Goal: Transaction & Acquisition: Book appointment/travel/reservation

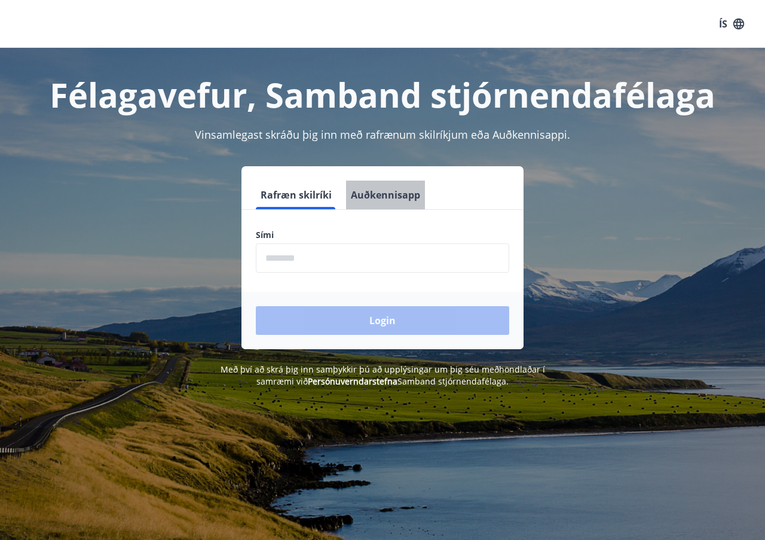
click at [387, 191] on button "Auðkennisapp" at bounding box center [385, 195] width 79 height 29
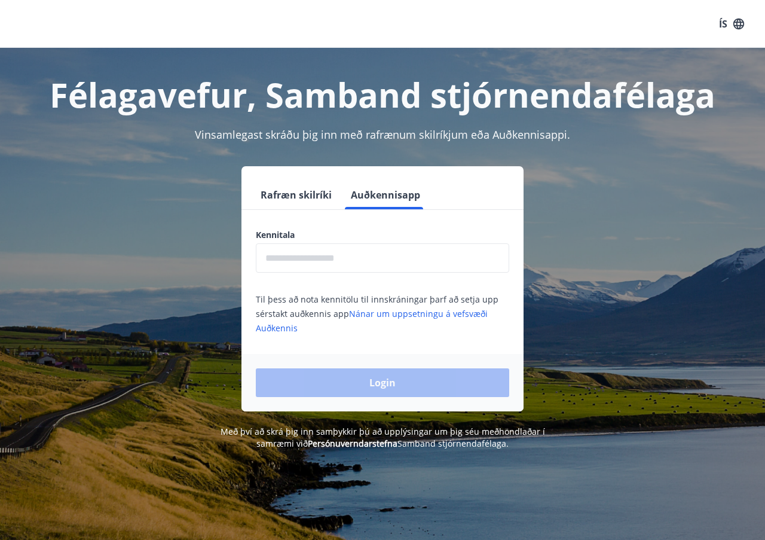
click at [315, 265] on input "text" at bounding box center [383, 257] width 254 height 29
type input "*"
type input "**********"
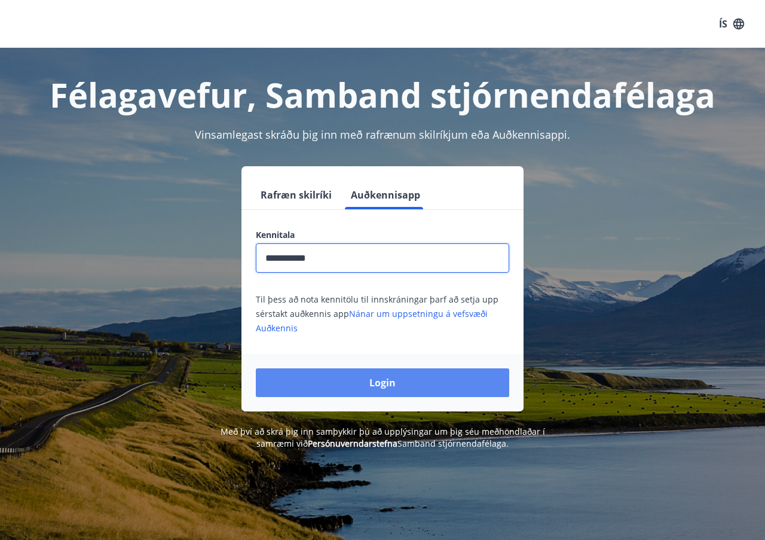
click at [391, 392] on button "Login" at bounding box center [383, 382] width 254 height 29
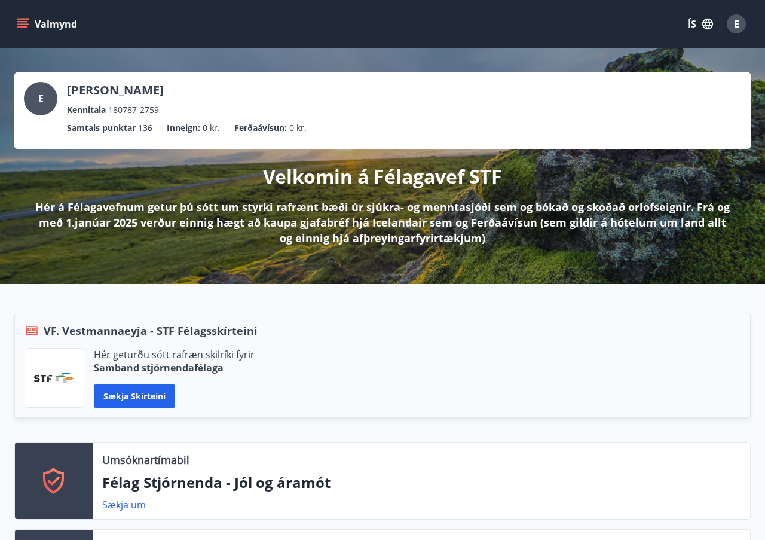
click at [146, 128] on span "136" at bounding box center [145, 127] width 14 height 13
click at [10, 24] on div "Valmynd ÍS E" at bounding box center [382, 24] width 765 height 48
click at [19, 26] on icon "menu" at bounding box center [22, 26] width 11 height 1
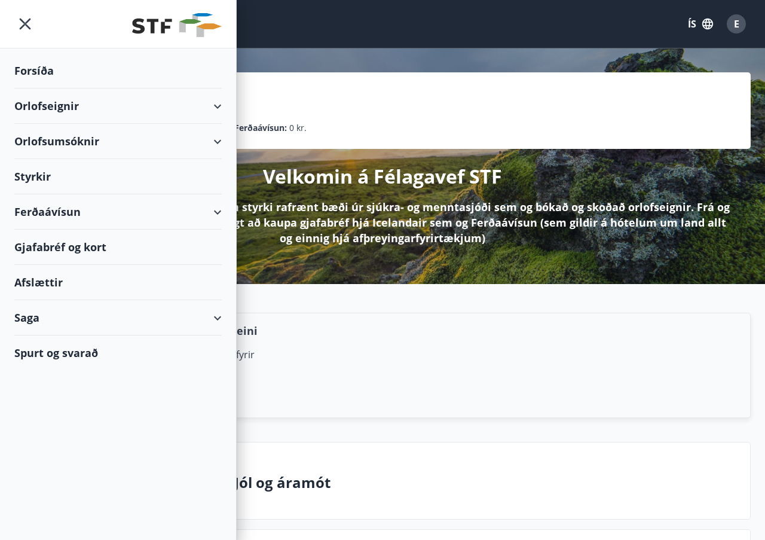
click at [217, 105] on div "Orlofseignir" at bounding box center [117, 105] width 207 height 35
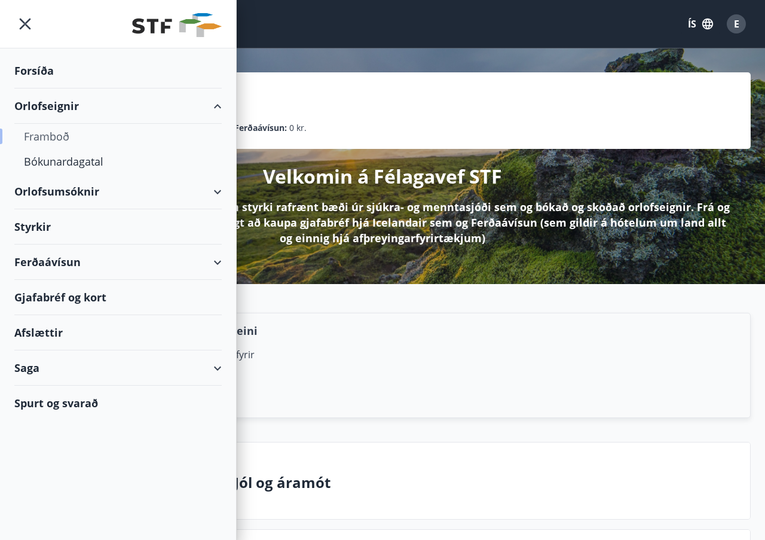
click at [65, 130] on div "Framboð" at bounding box center [118, 136] width 188 height 25
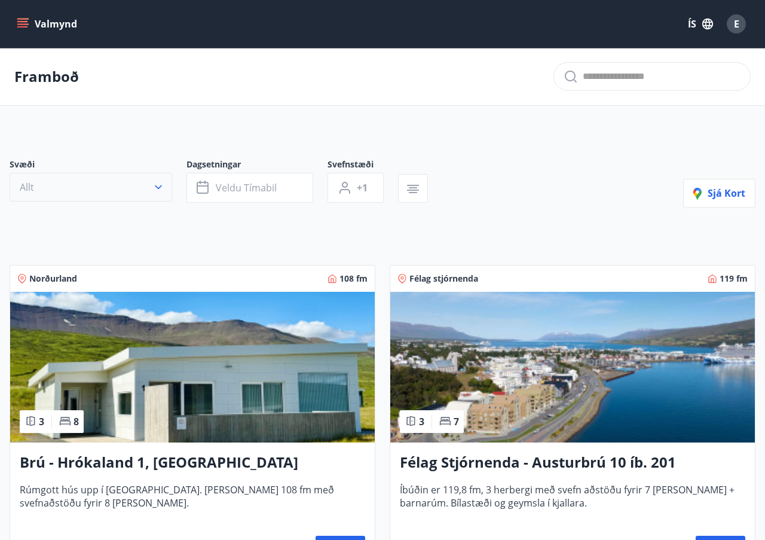
click at [138, 197] on button "Allt" at bounding box center [91, 187] width 163 height 29
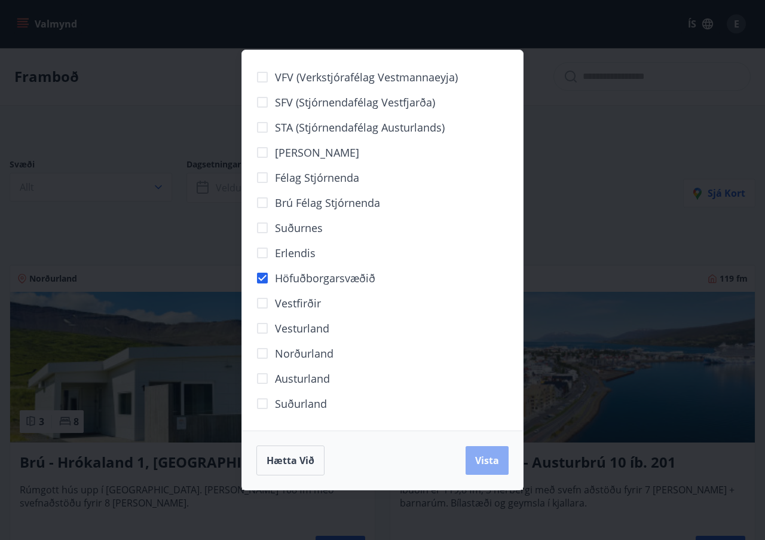
click at [496, 456] on span "Vista" at bounding box center [487, 460] width 24 height 13
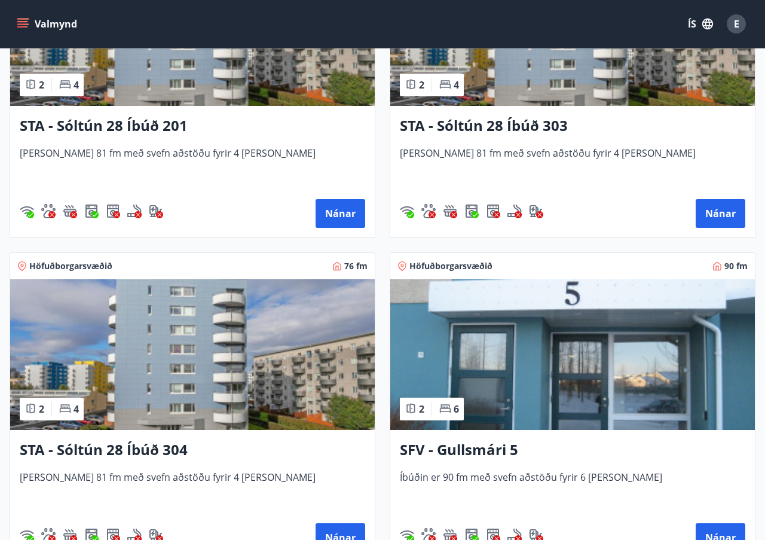
scroll to position [715, 0]
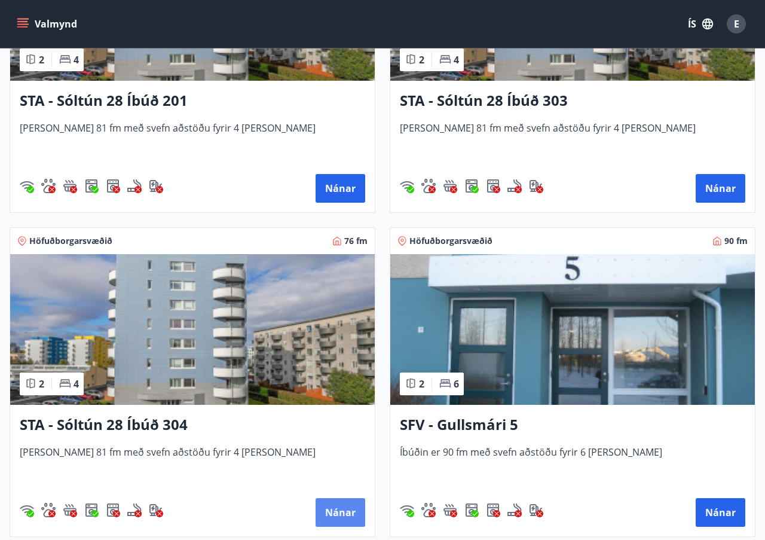
click at [350, 512] on button "Nánar" at bounding box center [341, 512] width 50 height 29
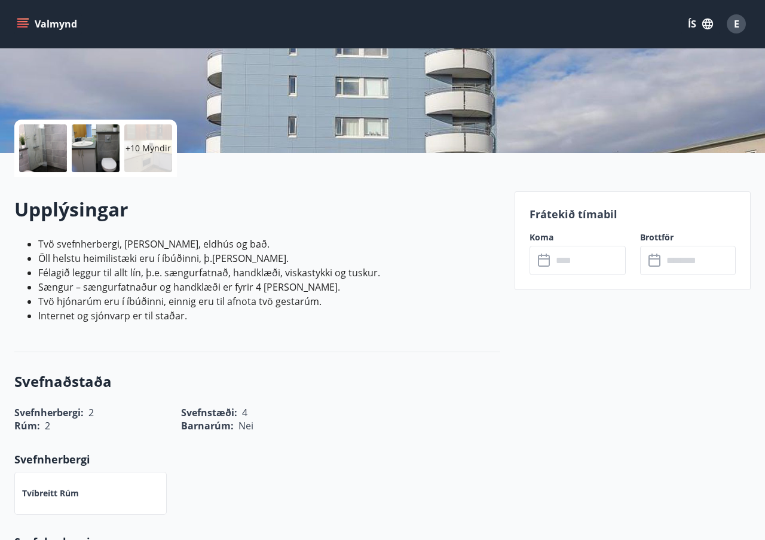
scroll to position [142, 0]
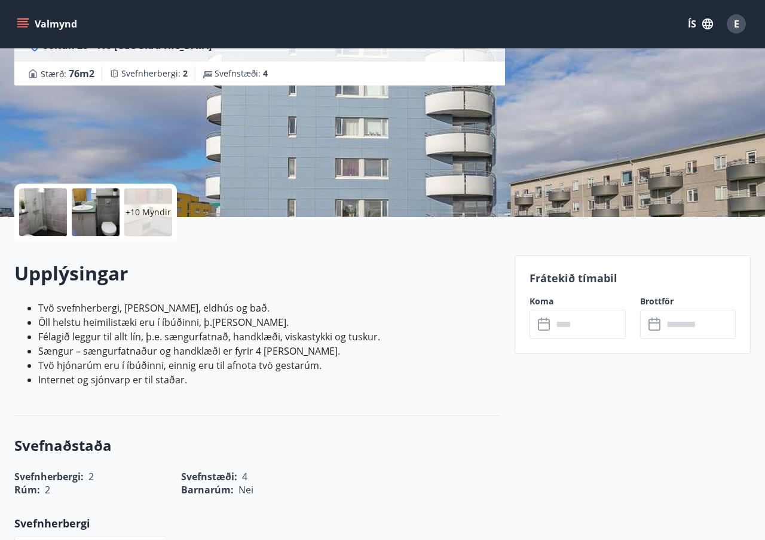
click at [538, 325] on icon at bounding box center [544, 325] width 12 height 12
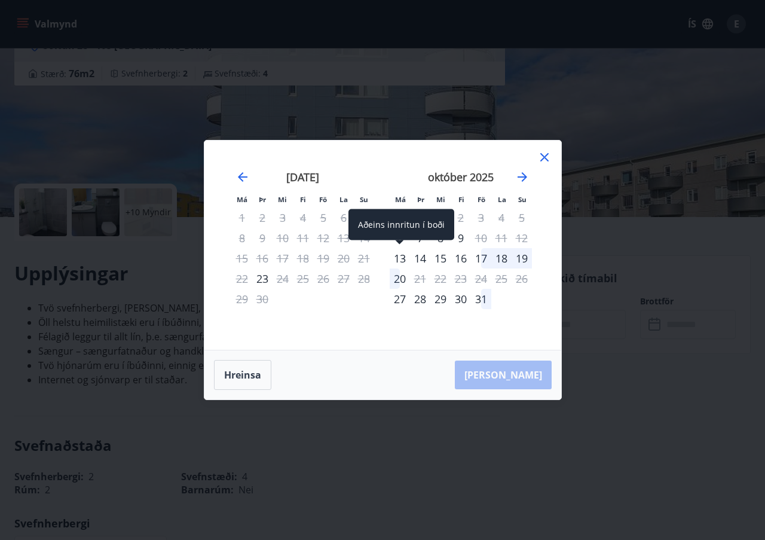
click at [402, 260] on div "13" at bounding box center [400, 258] width 20 height 20
click at [399, 257] on div "13" at bounding box center [400, 258] width 20 height 20
click at [407, 261] on div "13" at bounding box center [400, 258] width 20 height 20
click at [400, 258] on div "13" at bounding box center [400, 258] width 20 height 20
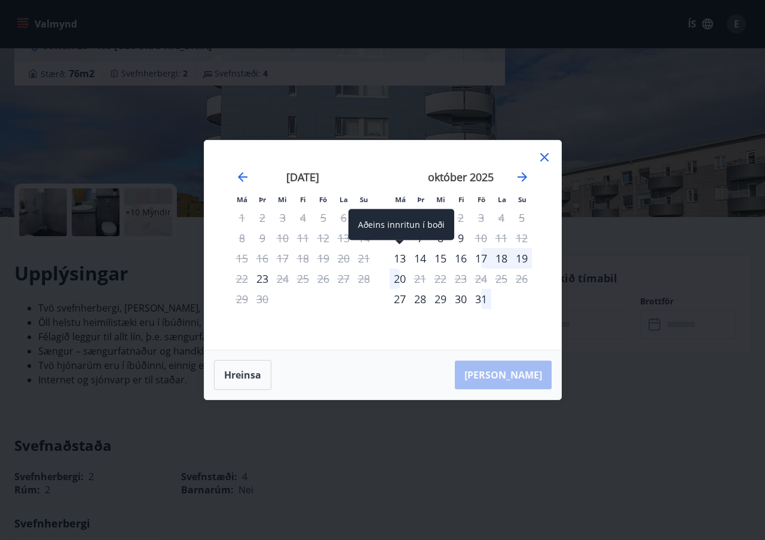
click at [400, 258] on div "13" at bounding box center [400, 258] width 20 height 20
click at [261, 375] on button "Hreinsa" at bounding box center [242, 375] width 57 height 30
click at [399, 259] on div "13" at bounding box center [400, 258] width 20 height 20
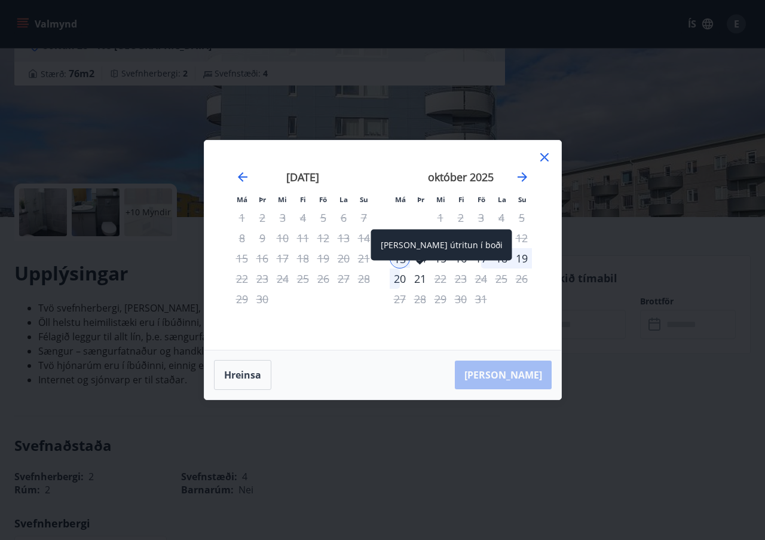
click at [420, 282] on div "21" at bounding box center [420, 278] width 20 height 20
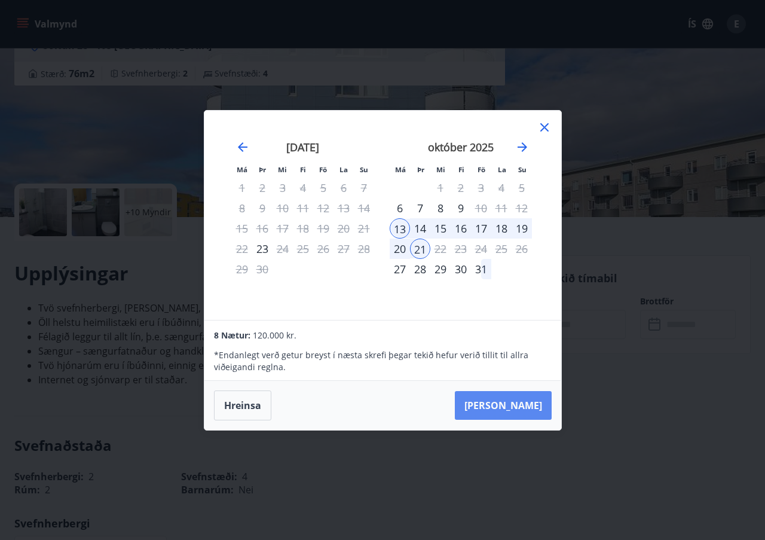
click at [524, 414] on button "[PERSON_NAME]" at bounding box center [503, 405] width 97 height 29
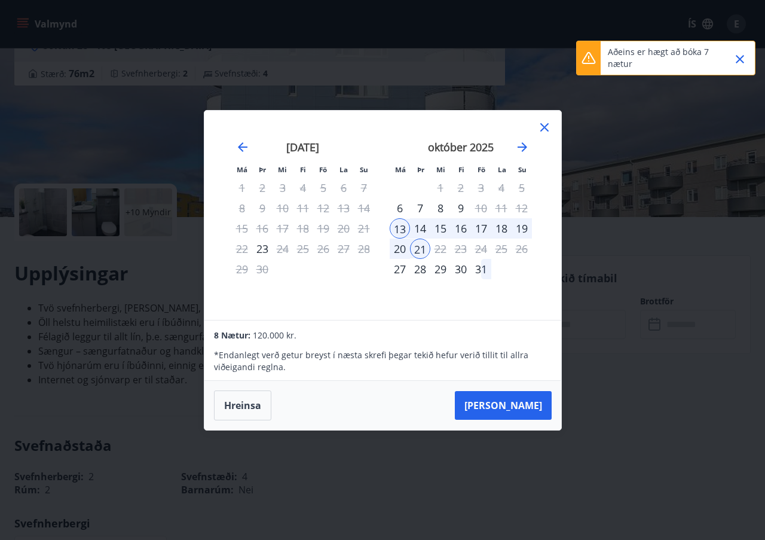
click at [405, 251] on div "20" at bounding box center [400, 249] width 20 height 20
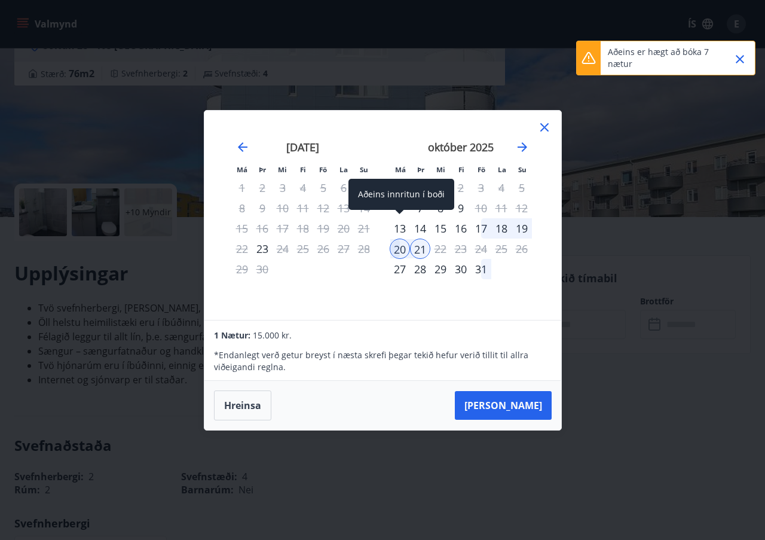
click at [399, 228] on div "13" at bounding box center [400, 228] width 20 height 20
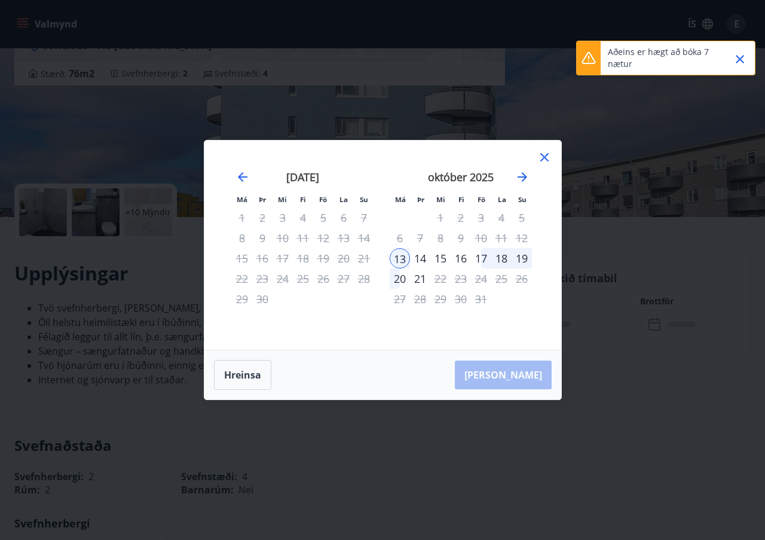
click at [401, 279] on div "20" at bounding box center [400, 278] width 20 height 20
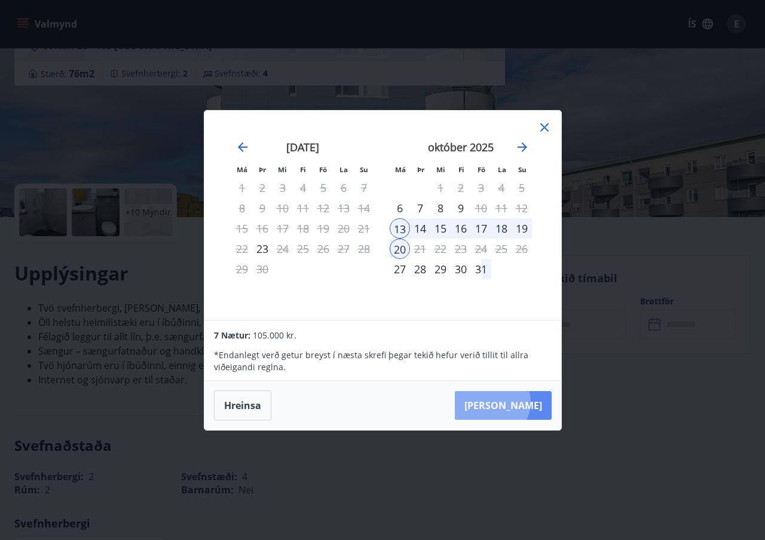
click at [529, 402] on button "[PERSON_NAME]" at bounding box center [503, 405] width 97 height 29
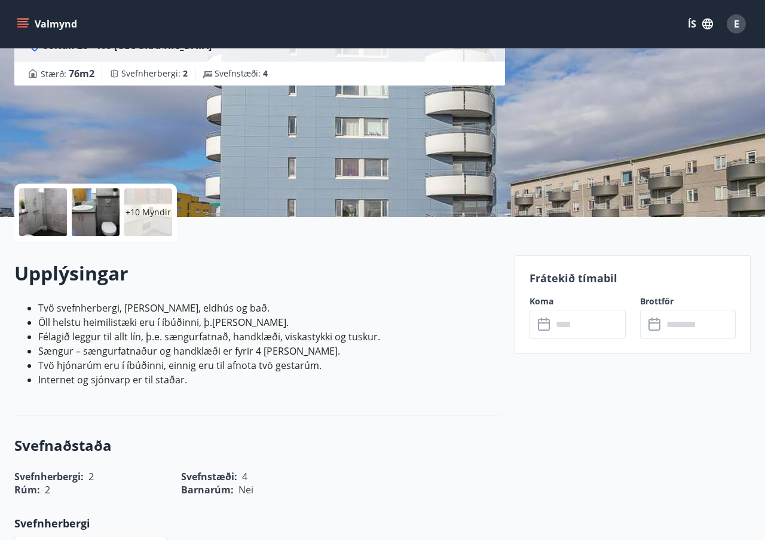
type input "******"
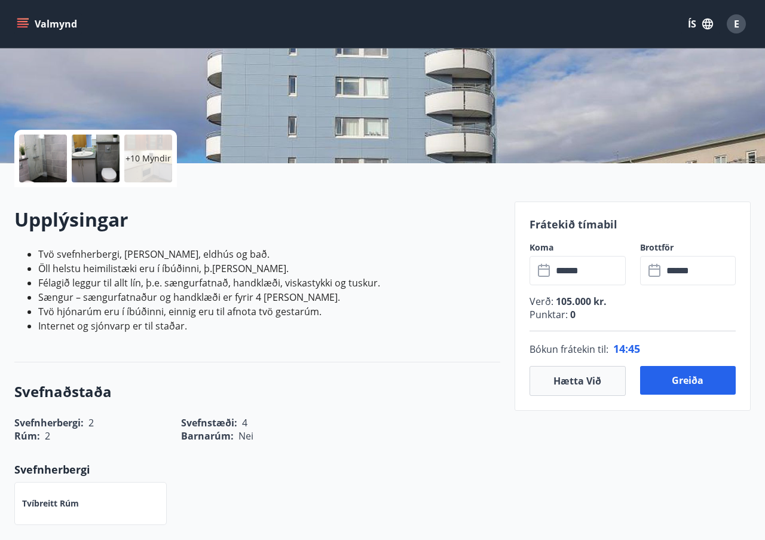
scroll to position [195, 0]
click at [573, 315] on span "0" at bounding box center [572, 315] width 8 height 13
click at [569, 315] on span "0" at bounding box center [572, 315] width 8 height 13
click at [643, 376] on button "Greiða" at bounding box center [688, 381] width 96 height 29
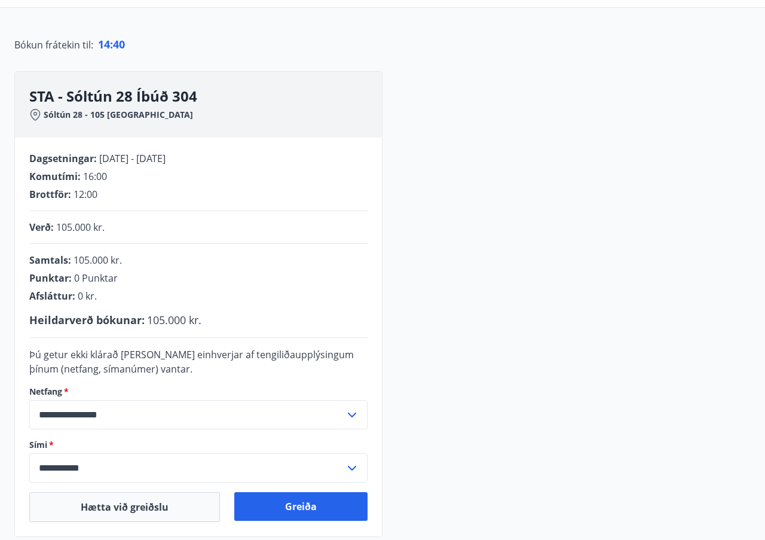
scroll to position [195, 0]
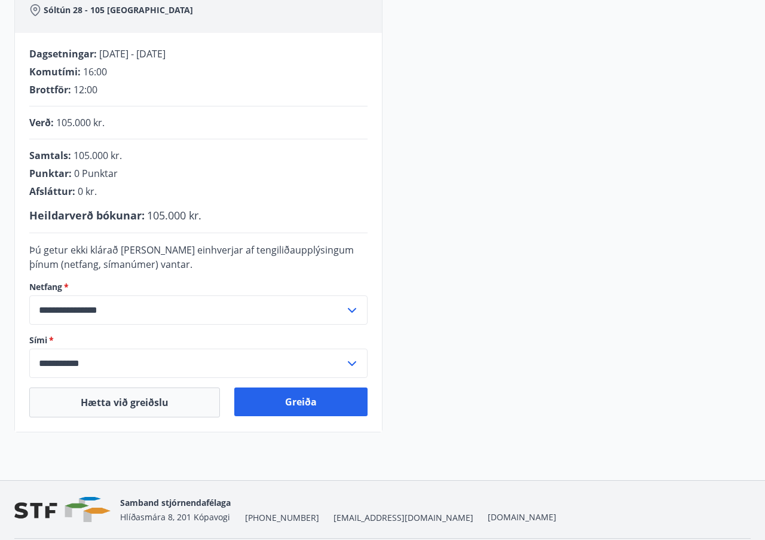
click at [78, 192] on span "0 kr." at bounding box center [87, 191] width 19 height 13
click at [90, 171] on span "0 Punktar" at bounding box center [96, 173] width 44 height 13
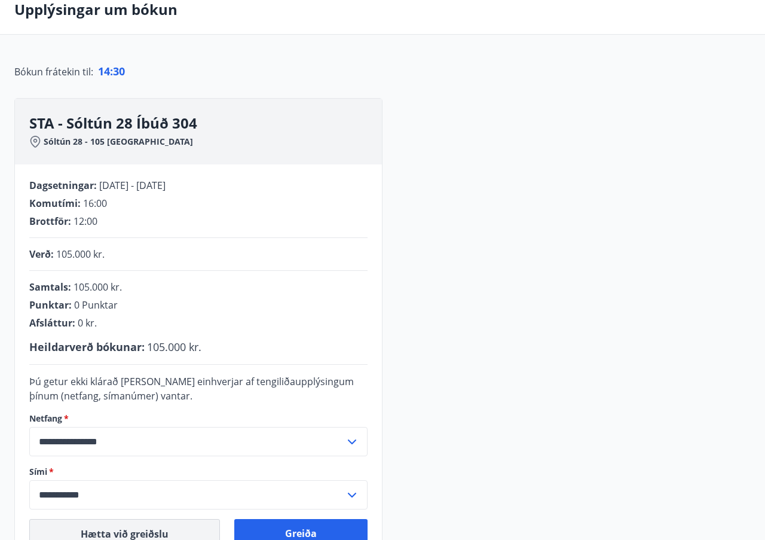
scroll to position [115, 0]
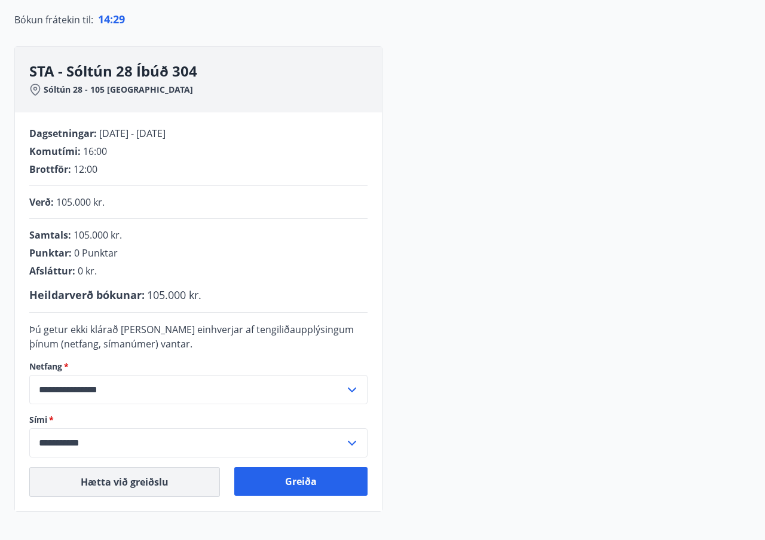
click at [161, 484] on button "Hætta við greiðslu" at bounding box center [124, 482] width 191 height 30
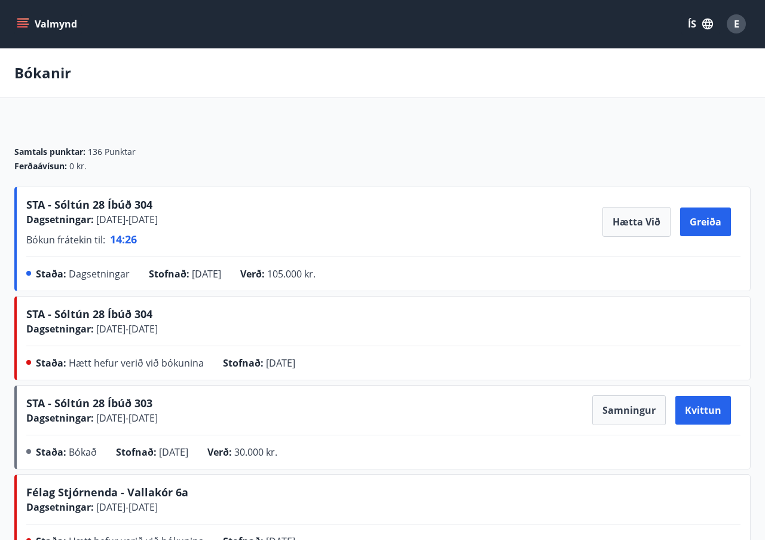
click at [170, 253] on div "STA - Sóltún 28 Íbúð 304 Dagsetningar : [DATE] - [DATE] Bókun frátekin til : 14…" at bounding box center [383, 241] width 715 height 89
click at [637, 225] on button "Hætta við" at bounding box center [637, 222] width 68 height 30
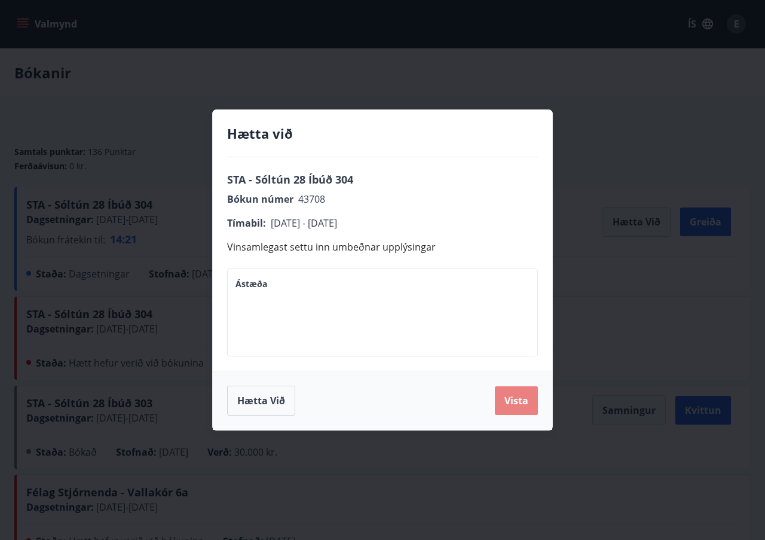
click at [512, 405] on button "Vista" at bounding box center [516, 400] width 43 height 29
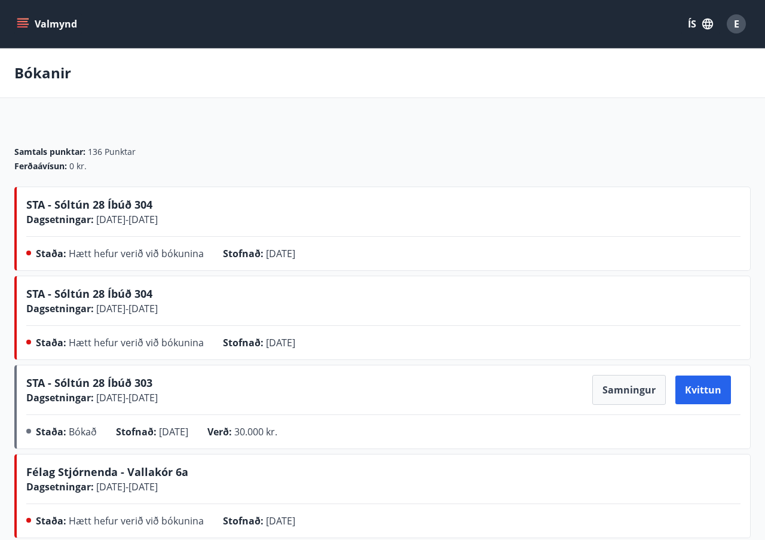
click at [53, 20] on button "Valmynd" at bounding box center [48, 24] width 68 height 22
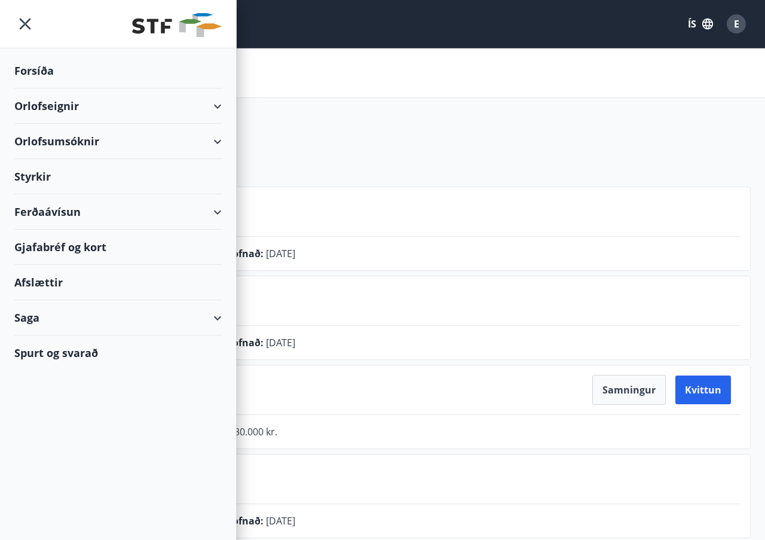
click at [138, 146] on div "Orlofsumsóknir" at bounding box center [117, 141] width 207 height 35
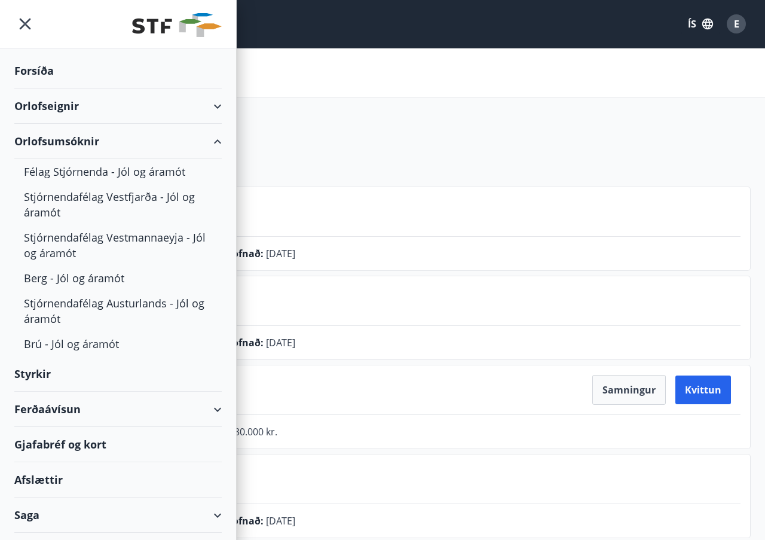
click at [139, 112] on div "Orlofseignir" at bounding box center [117, 105] width 207 height 35
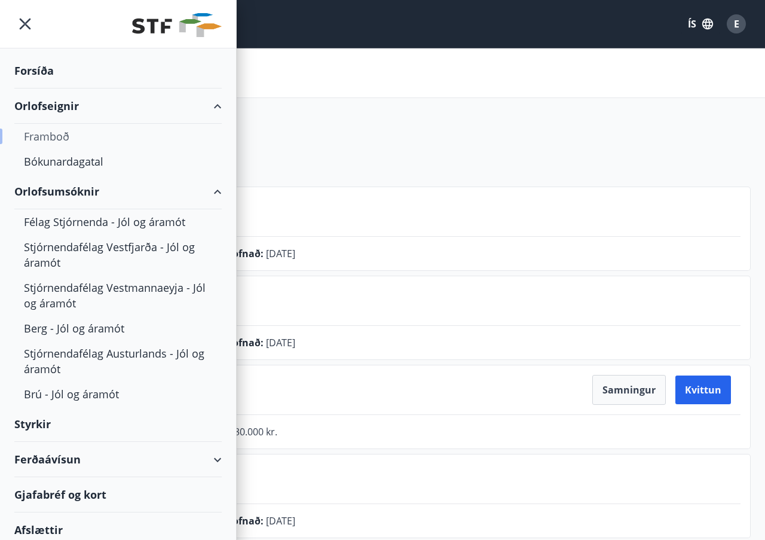
click at [81, 138] on div "Framboð" at bounding box center [118, 136] width 188 height 25
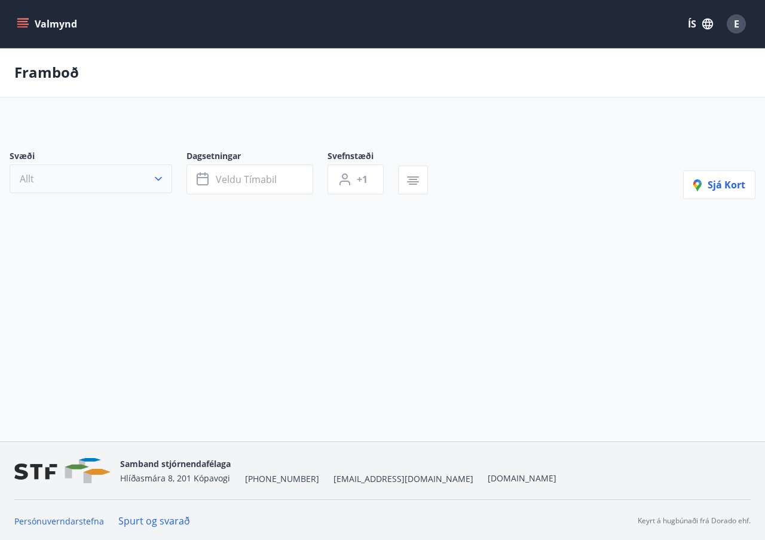
click at [133, 179] on button "Allt" at bounding box center [91, 178] width 163 height 29
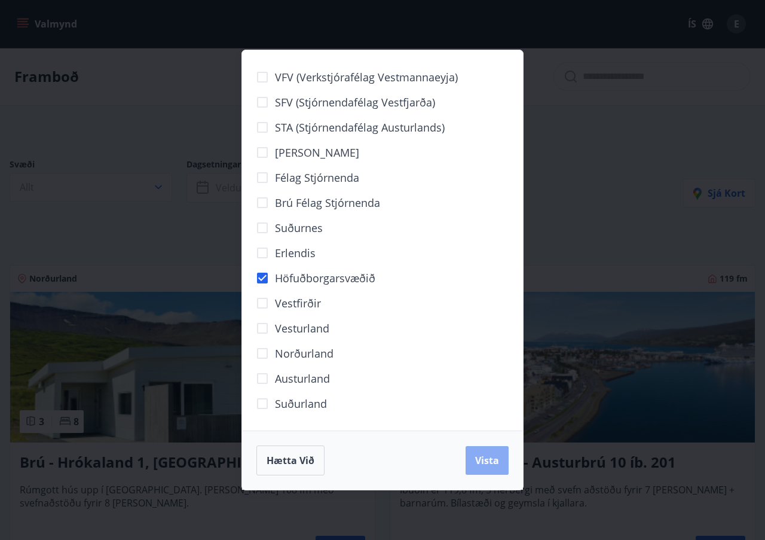
click at [489, 451] on button "Vista" at bounding box center [487, 460] width 43 height 29
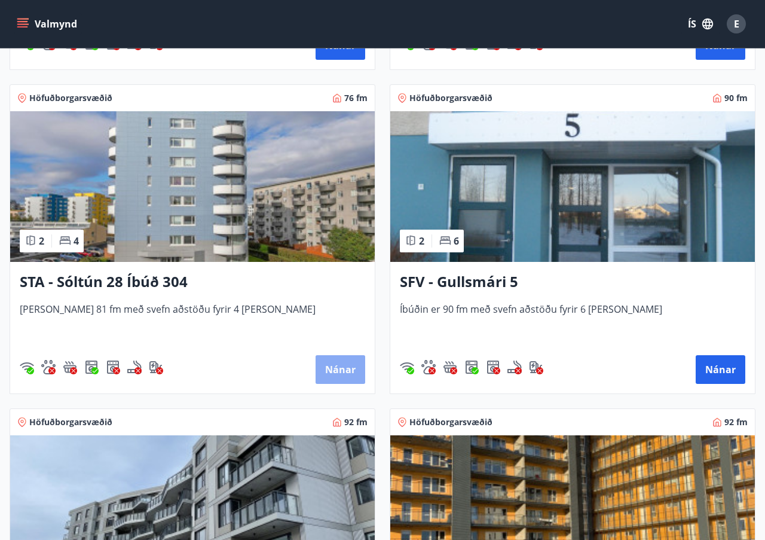
click at [343, 368] on button "Nánar" at bounding box center [341, 369] width 50 height 29
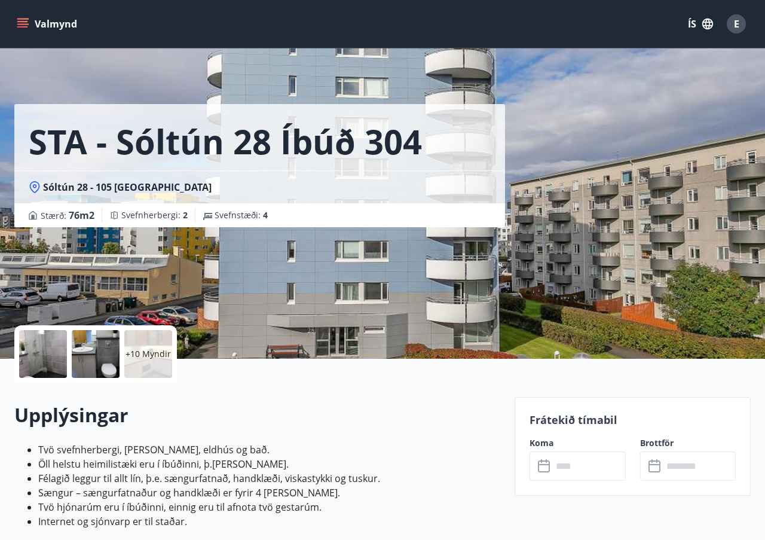
click at [560, 458] on input "text" at bounding box center [588, 465] width 73 height 29
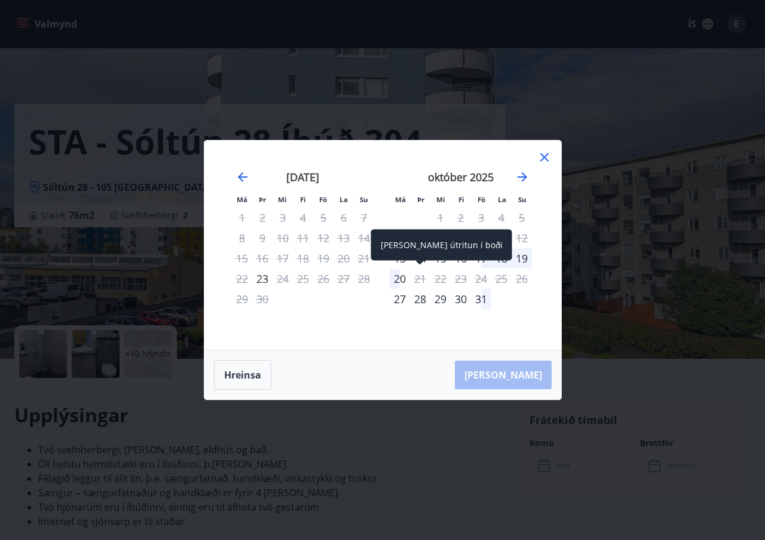
click at [401, 261] on div "[PERSON_NAME] útritun í boði" at bounding box center [441, 249] width 141 height 39
click at [400, 259] on div "[PERSON_NAME] útritun í boði" at bounding box center [441, 245] width 141 height 31
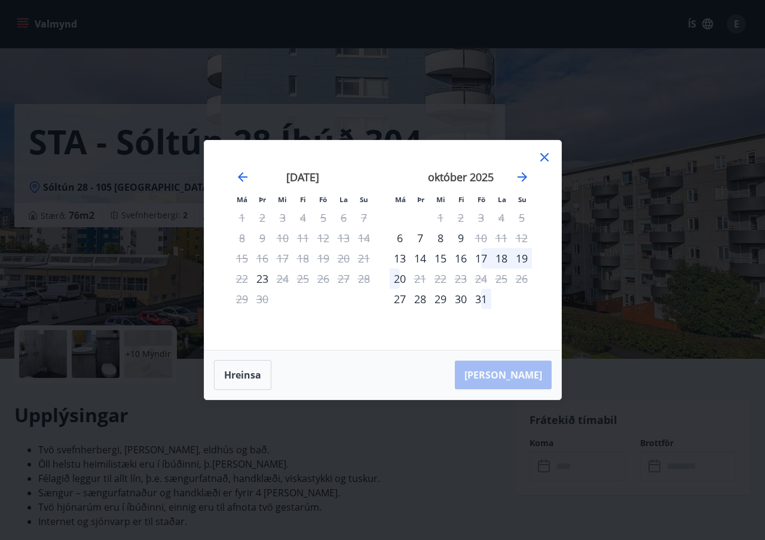
click at [384, 367] on div "[PERSON_NAME]" at bounding box center [382, 374] width 357 height 49
click at [398, 258] on div "13" at bounding box center [400, 258] width 20 height 20
click at [405, 277] on div "20" at bounding box center [400, 278] width 20 height 20
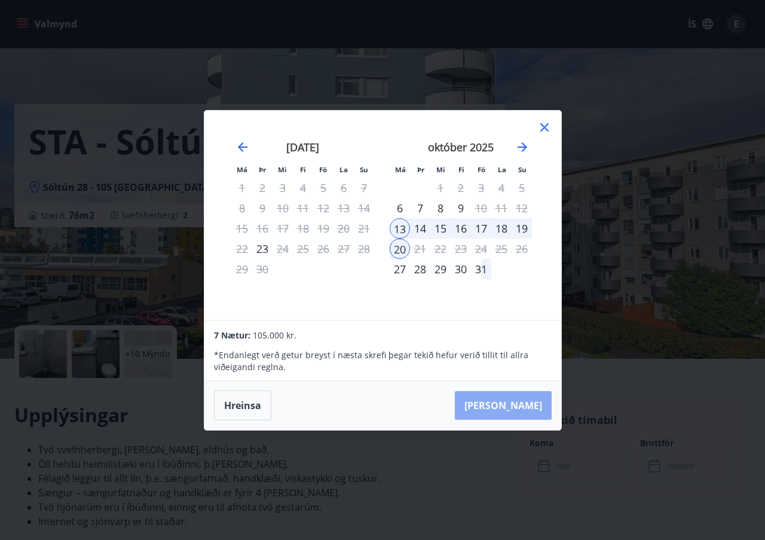
click at [542, 414] on button "[PERSON_NAME]" at bounding box center [503, 405] width 97 height 29
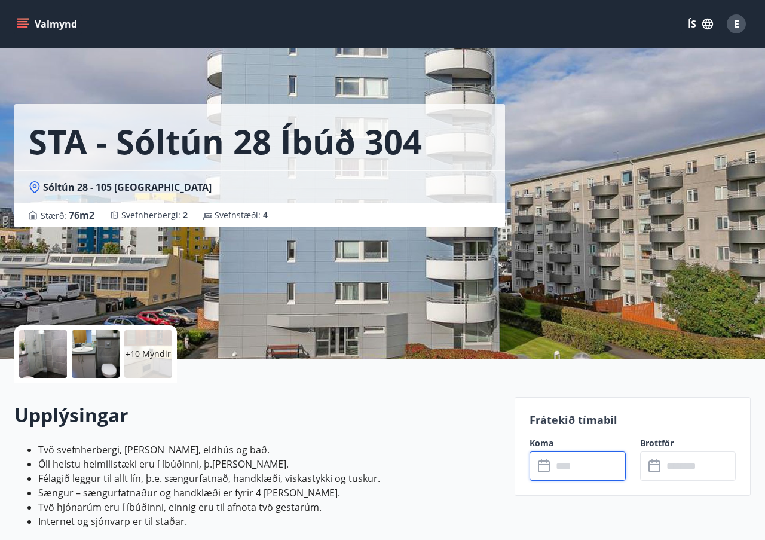
type input "******"
click at [25, 27] on icon "menu" at bounding box center [22, 26] width 11 height 1
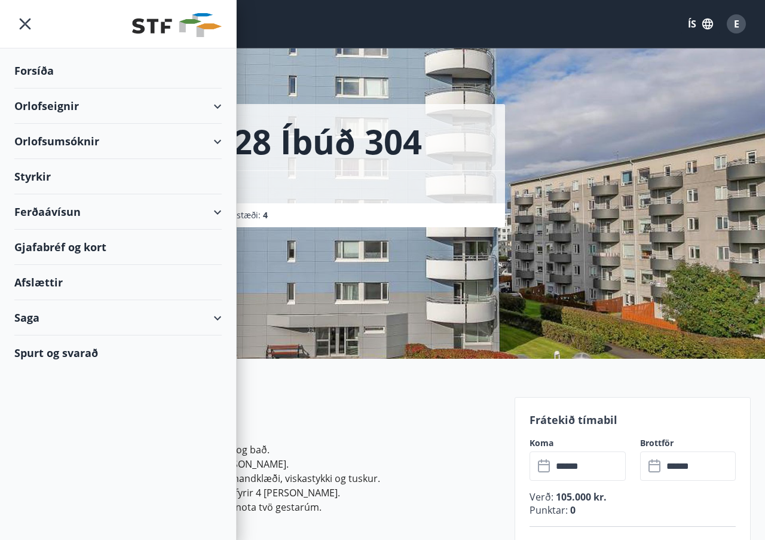
click at [199, 203] on div "Ferðaávísun" at bounding box center [117, 211] width 207 height 35
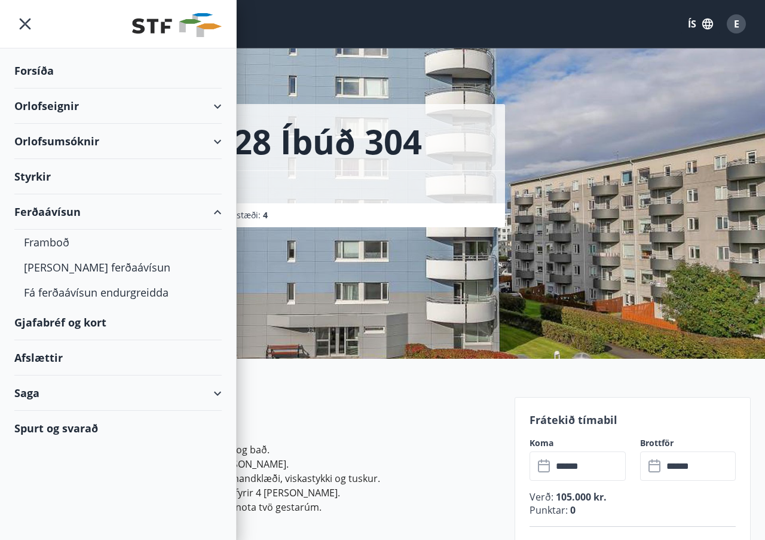
click at [58, 361] on div "Afslættir" at bounding box center [117, 357] width 207 height 35
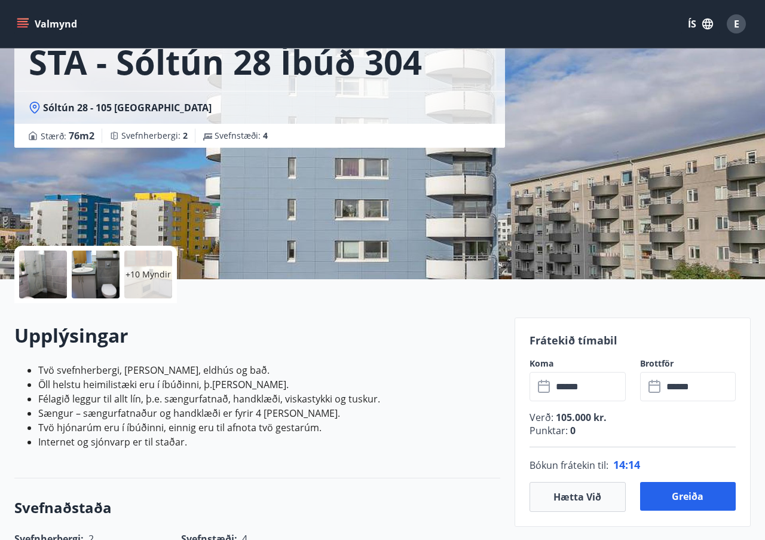
scroll to position [103, 0]
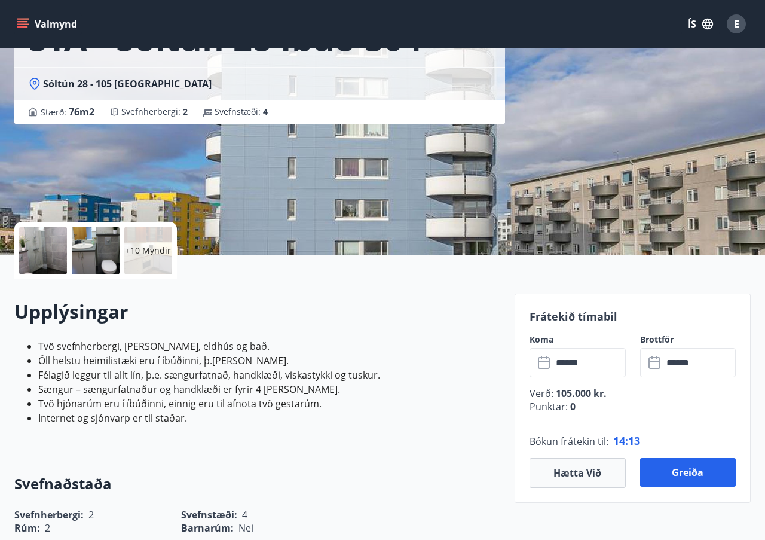
click at [571, 409] on span "0" at bounding box center [572, 406] width 8 height 13
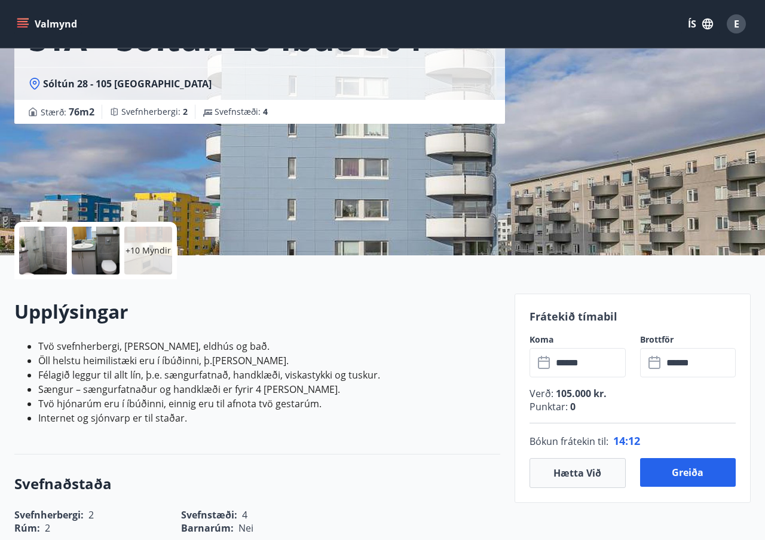
click at [575, 409] on p "Punktar : 0" at bounding box center [633, 406] width 206 height 13
click at [393, 486] on h3 "Svefnaðstaða" at bounding box center [257, 484] width 486 height 20
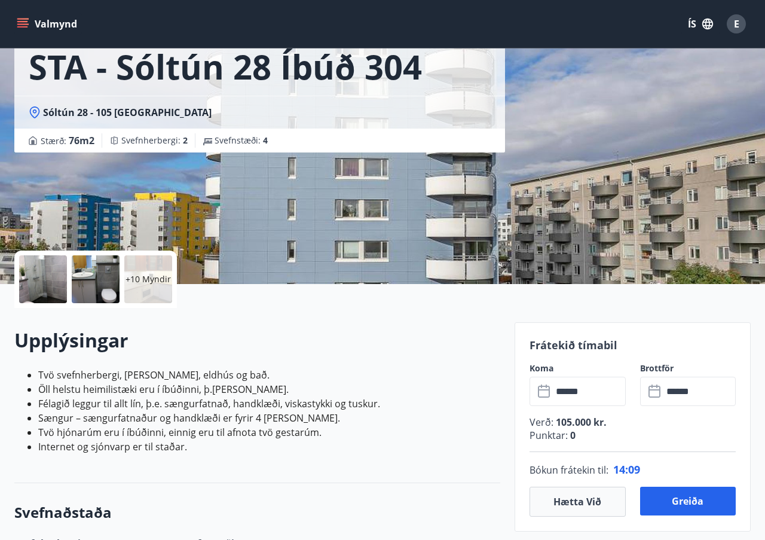
scroll to position [0, 0]
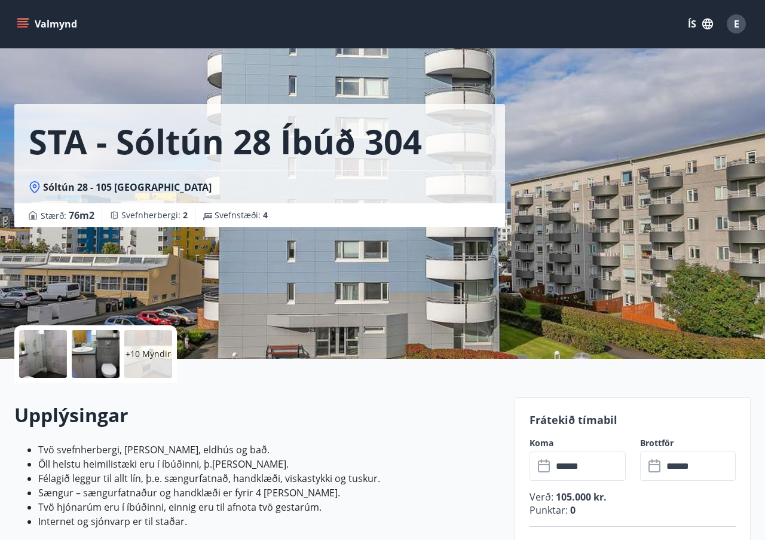
click at [19, 20] on icon "menu" at bounding box center [23, 24] width 12 height 12
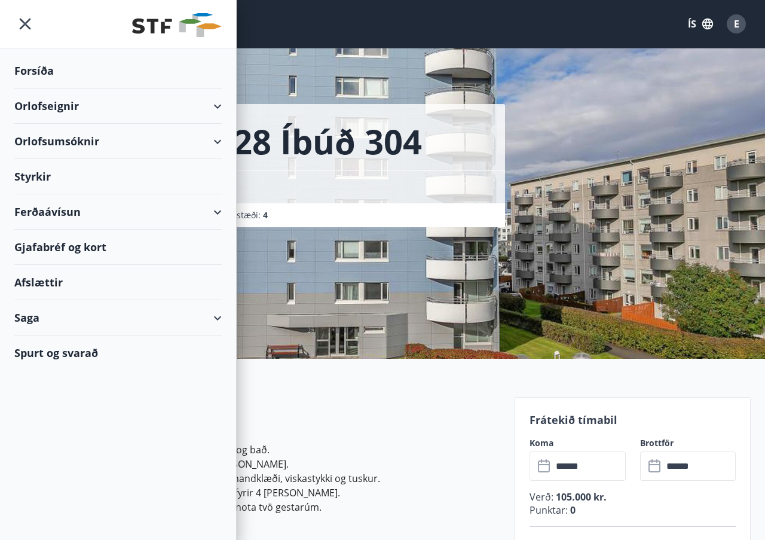
click at [211, 141] on div "Orlofsumsóknir" at bounding box center [117, 141] width 207 height 35
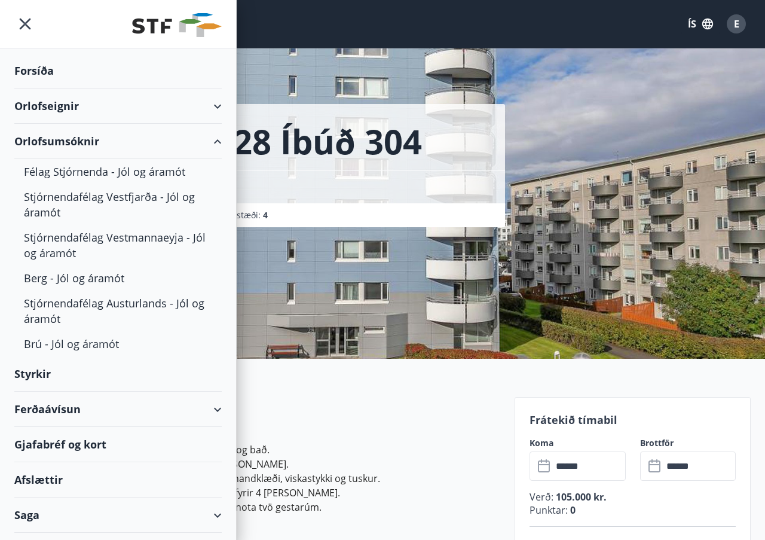
click at [217, 109] on div "Orlofseignir" at bounding box center [117, 105] width 207 height 35
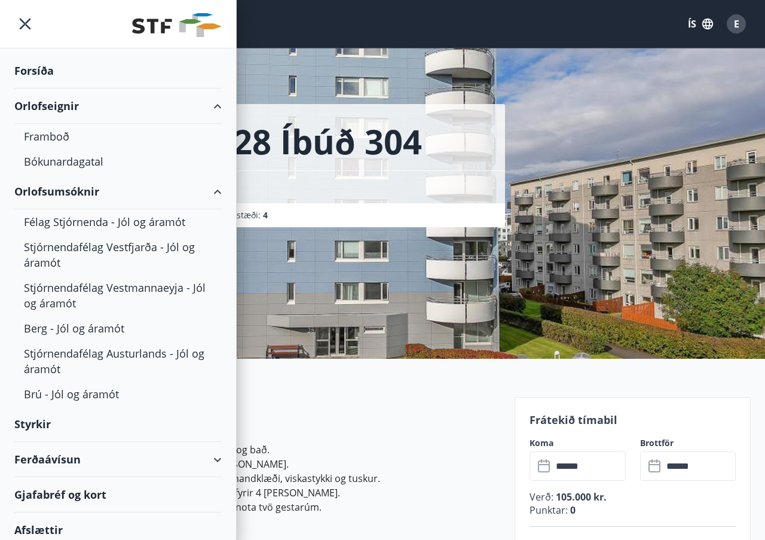
scroll to position [78, 0]
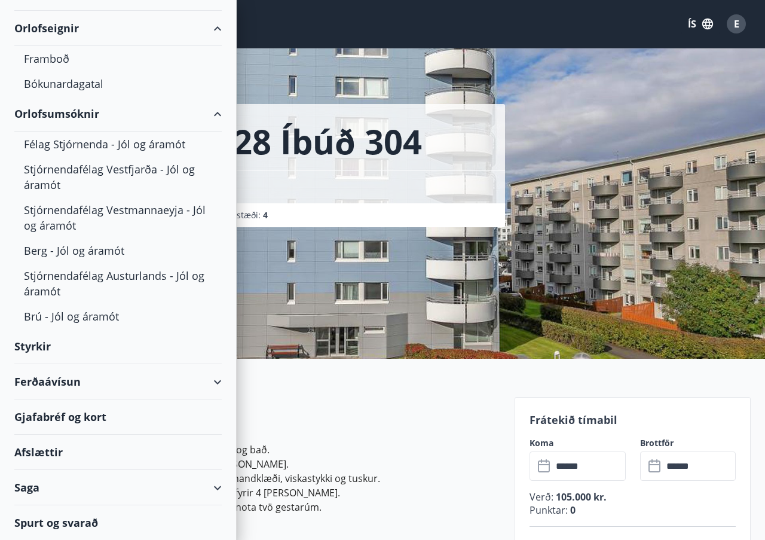
click at [204, 445] on div "Afslættir" at bounding box center [117, 452] width 207 height 35
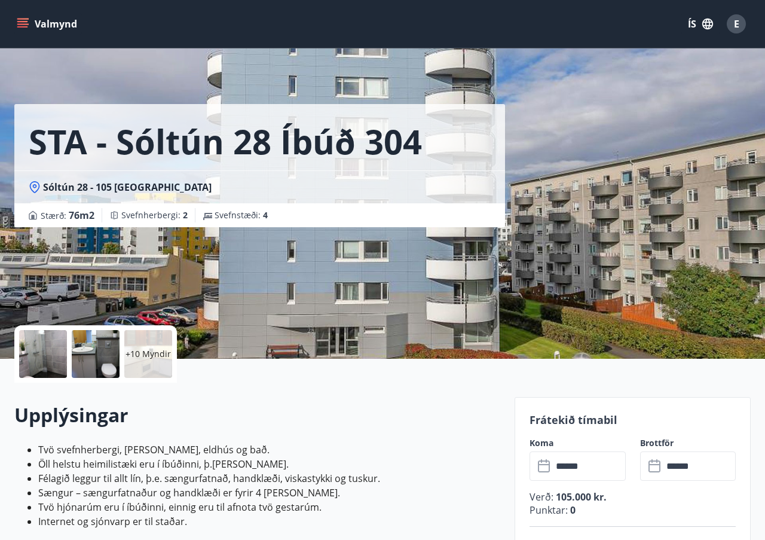
click at [63, 25] on button "Valmynd" at bounding box center [48, 24] width 68 height 22
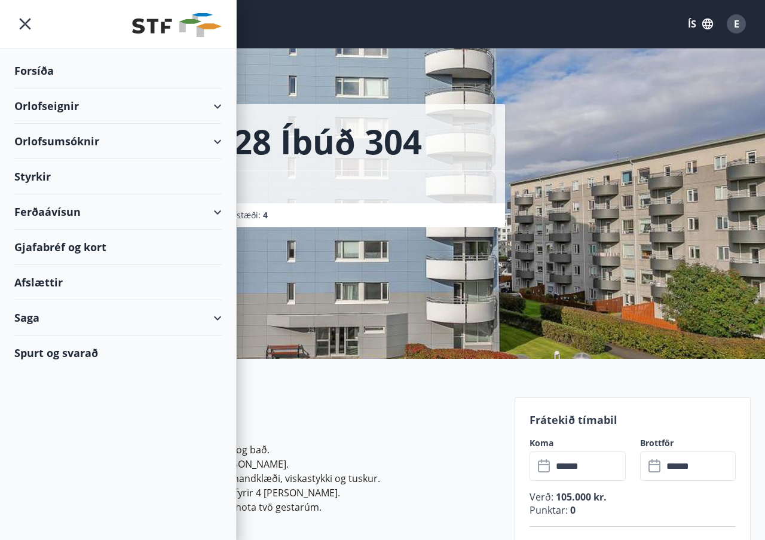
click at [214, 141] on div "Orlofsumsóknir" at bounding box center [117, 141] width 207 height 35
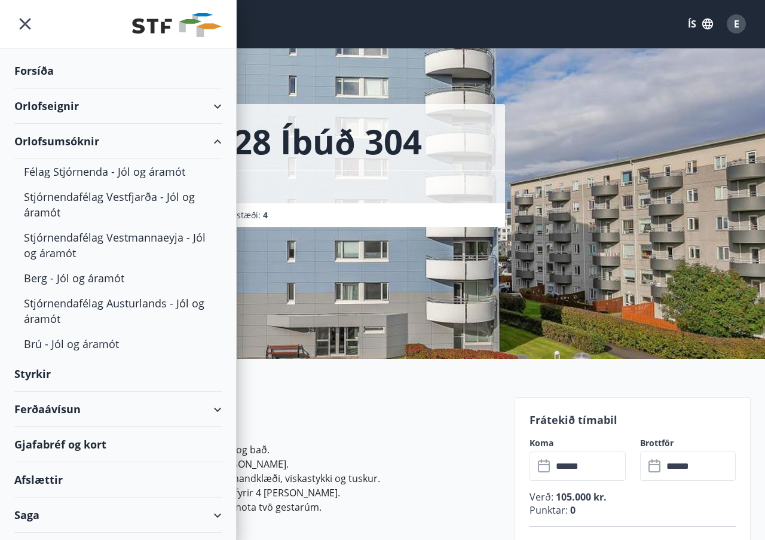
click at [218, 111] on div "Orlofseignir" at bounding box center [117, 105] width 207 height 35
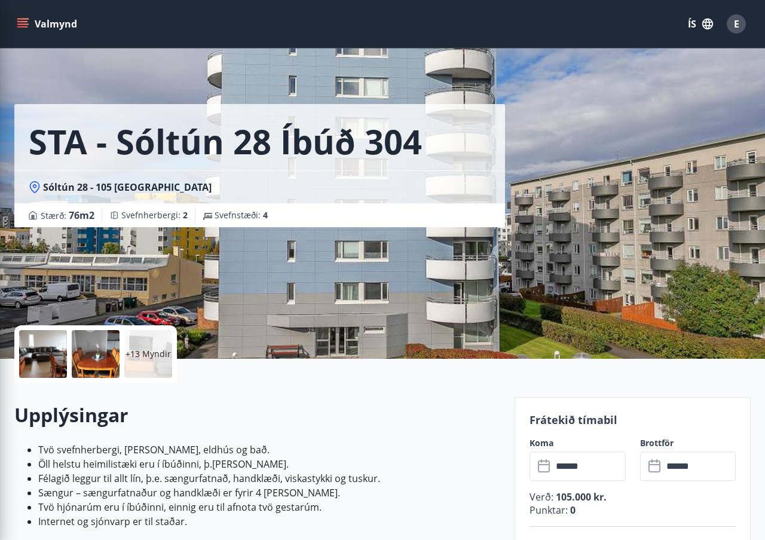
click at [474, 447] on li "Tvö svefnherbergi, [PERSON_NAME], eldhús og bað." at bounding box center [269, 449] width 462 height 14
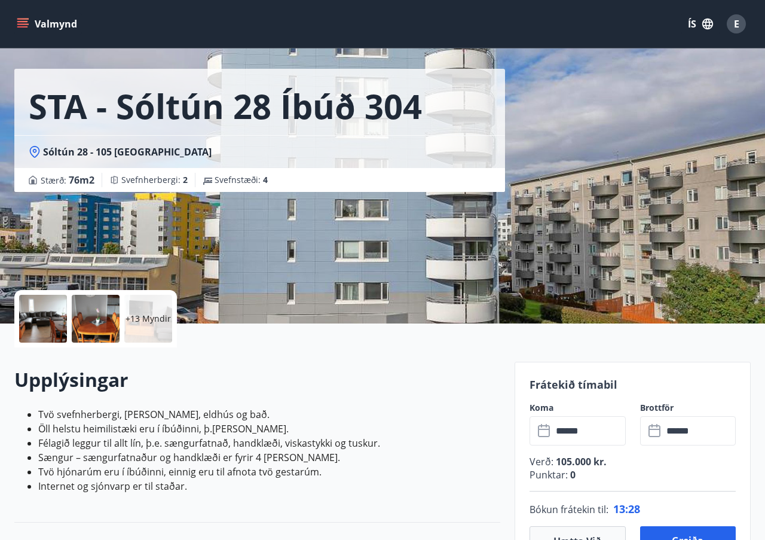
scroll to position [74, 0]
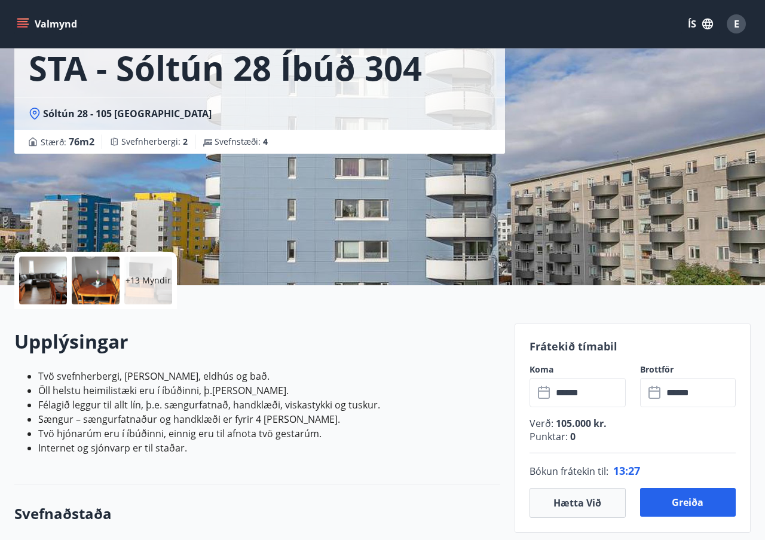
click at [569, 437] on span "0" at bounding box center [572, 436] width 8 height 13
click at [746, 25] on button "E" at bounding box center [736, 24] width 29 height 29
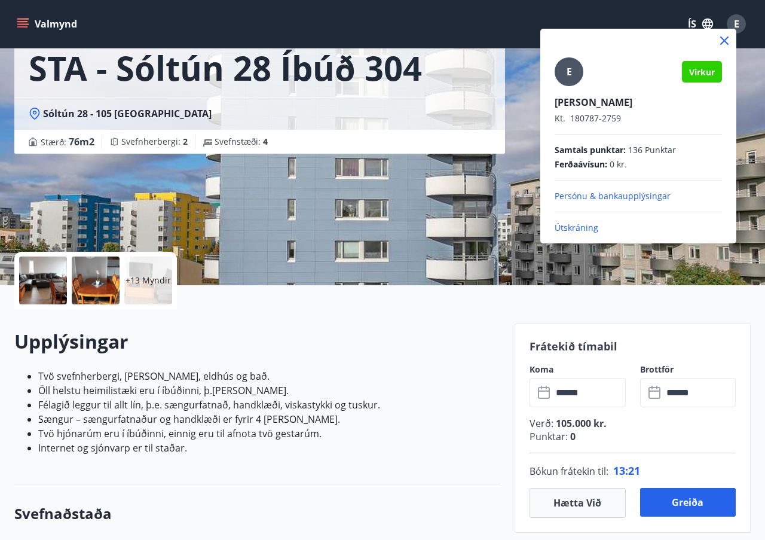
click at [643, 148] on span "136 Punktar" at bounding box center [652, 150] width 48 height 12
click at [652, 151] on span "136 Punktar" at bounding box center [652, 150] width 48 height 12
click at [628, 199] on p "Persónu & bankaupplýsingar" at bounding box center [638, 196] width 167 height 12
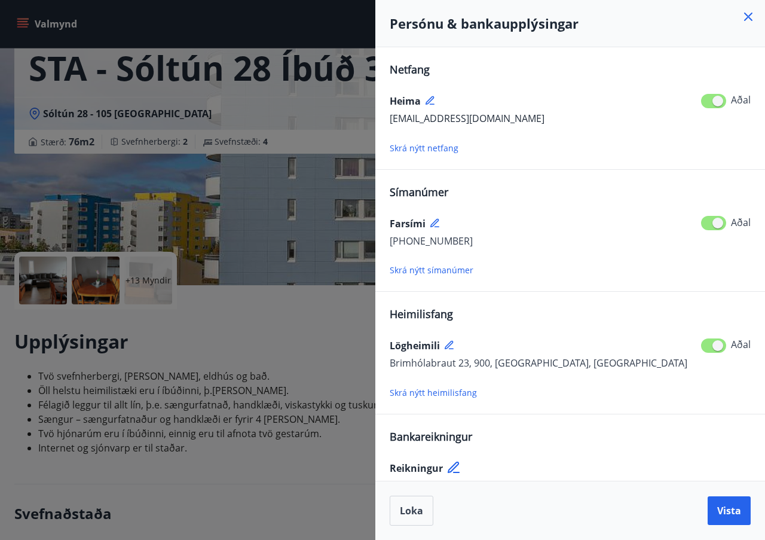
scroll to position [26, 0]
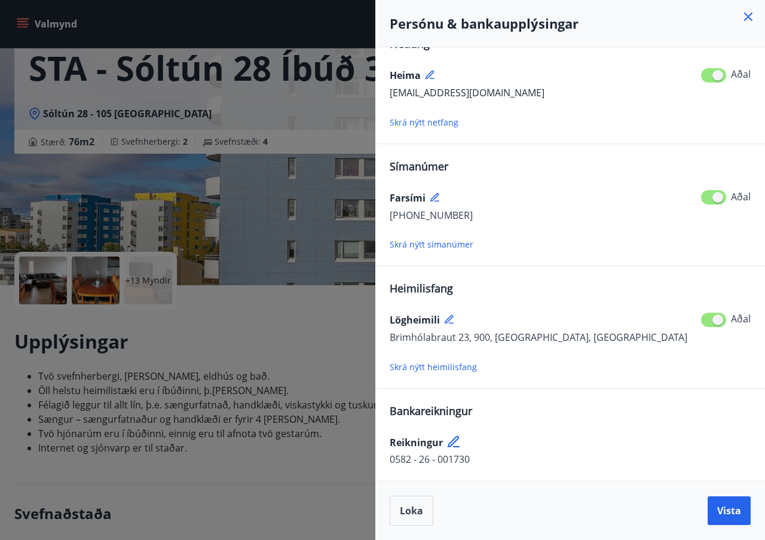
click at [361, 343] on div at bounding box center [382, 270] width 765 height 540
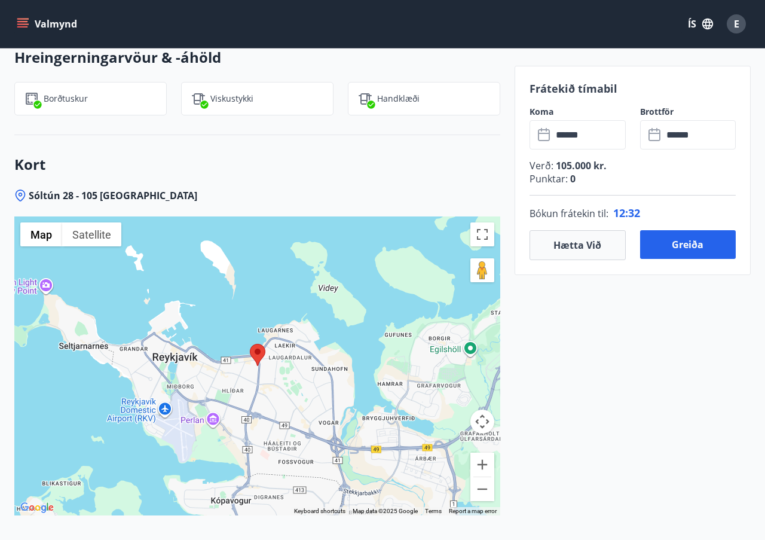
scroll to position [1634, 0]
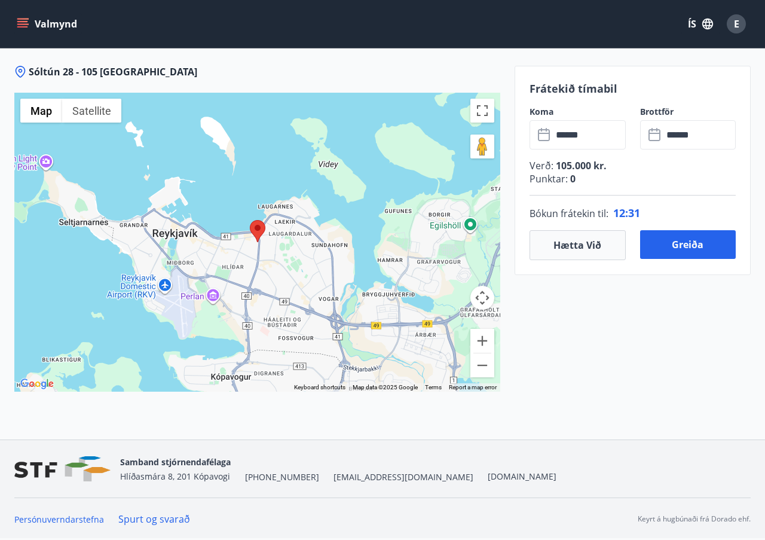
click at [557, 179] on p "Punktar : 0" at bounding box center [633, 178] width 206 height 13
click at [588, 182] on p "Punktar : 0" at bounding box center [633, 178] width 206 height 13
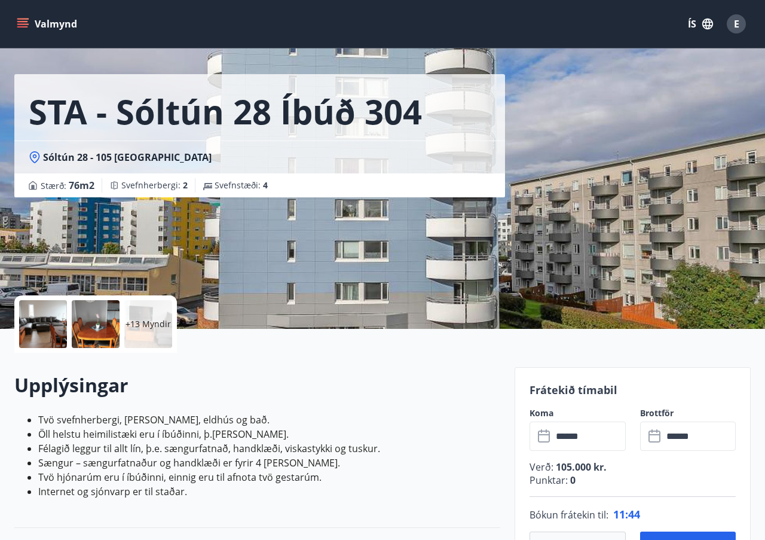
scroll to position [0, 0]
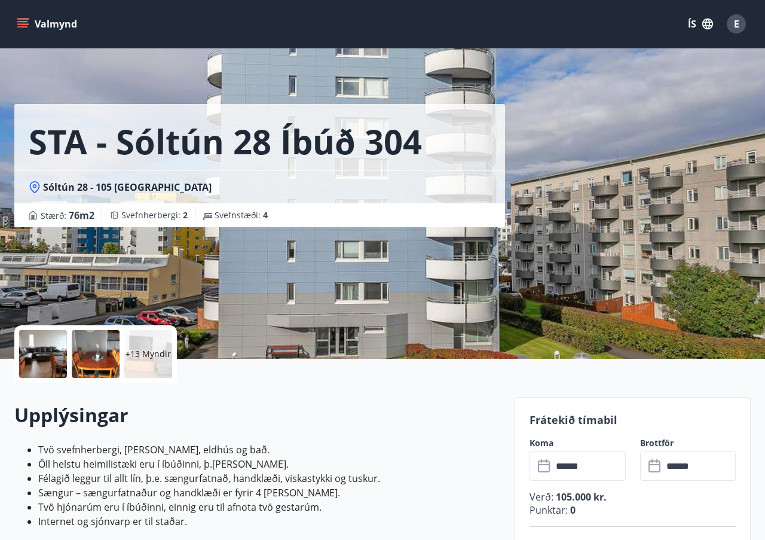
click at [25, 18] on icon "menu" at bounding box center [23, 24] width 12 height 12
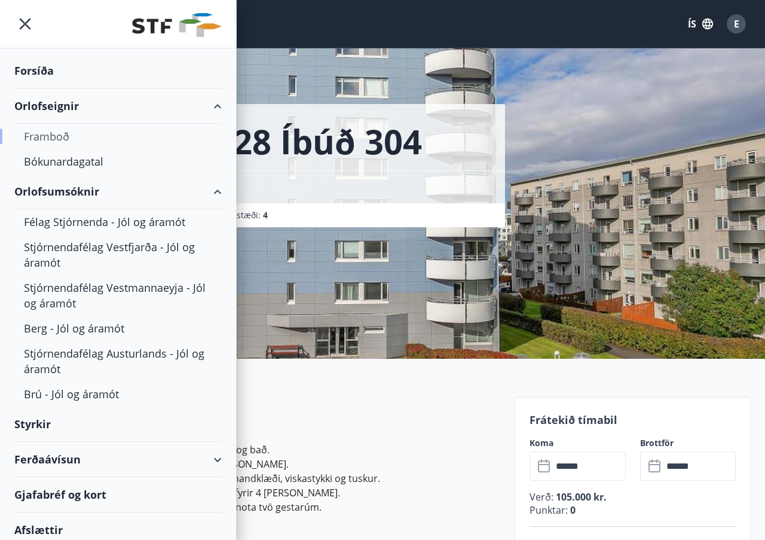
click at [51, 137] on div "Framboð" at bounding box center [118, 136] width 188 height 25
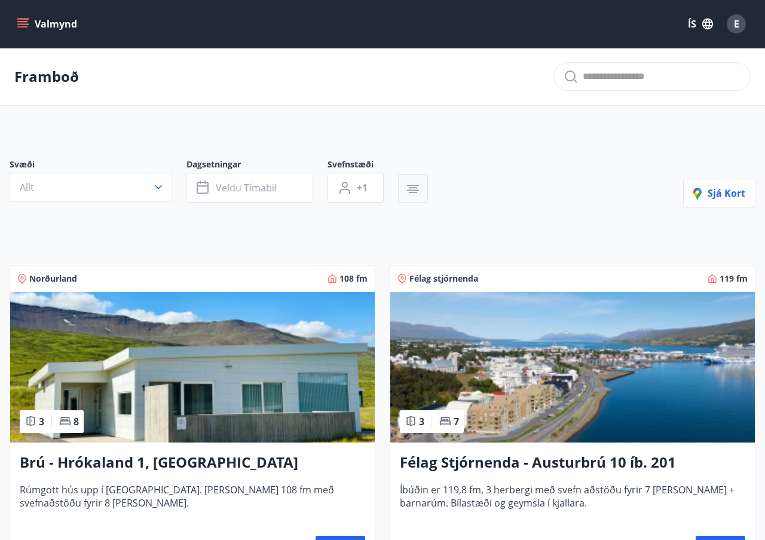
click at [413, 185] on icon "button" at bounding box center [413, 185] width 12 height 1
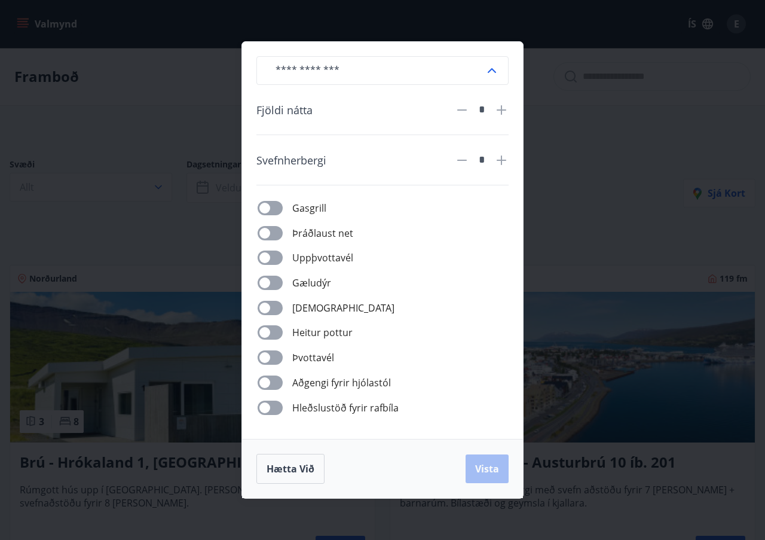
click at [562, 184] on div "​ Fjöldi nátta * Svefnherbergi * Gasgrill Þráðlaust net Uppþvottavél Gæludýr Þu…" at bounding box center [382, 270] width 765 height 540
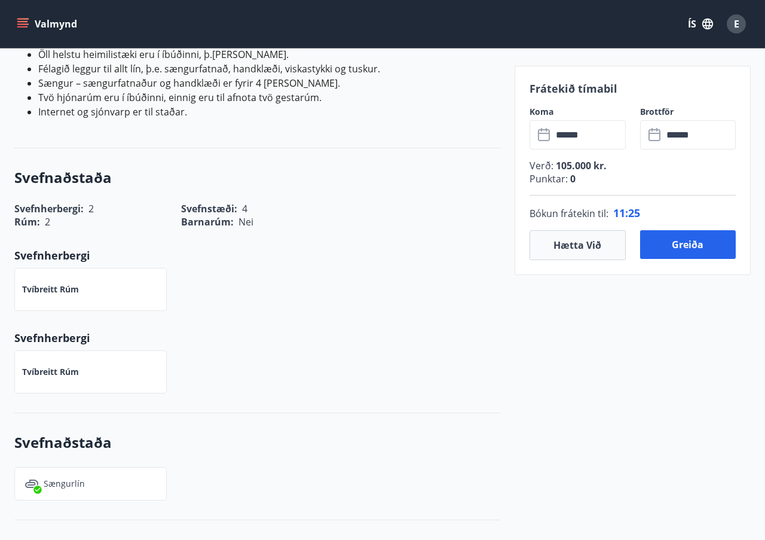
scroll to position [341, 0]
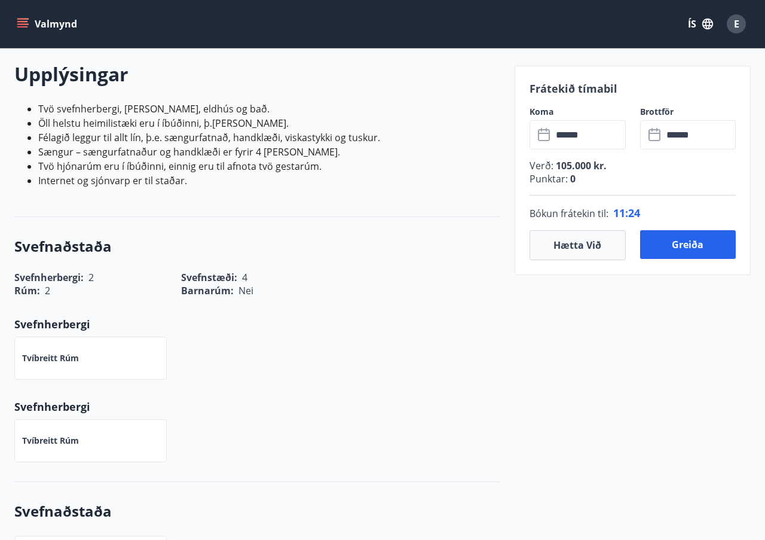
click at [563, 185] on p "Punktar : 0" at bounding box center [633, 178] width 206 height 13
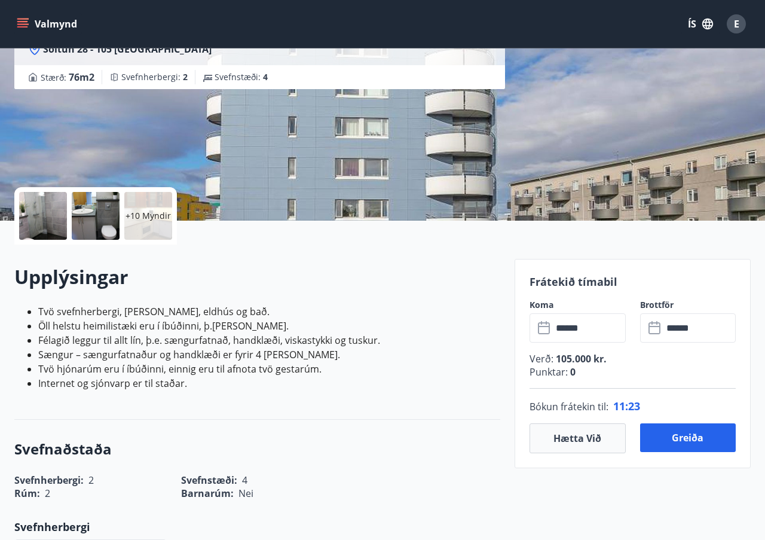
scroll to position [0, 0]
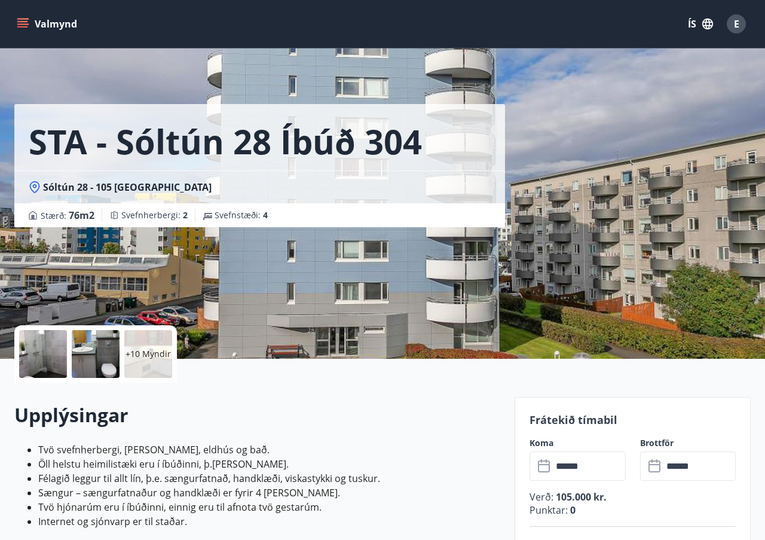
click at [26, 25] on icon "menu" at bounding box center [23, 23] width 13 height 1
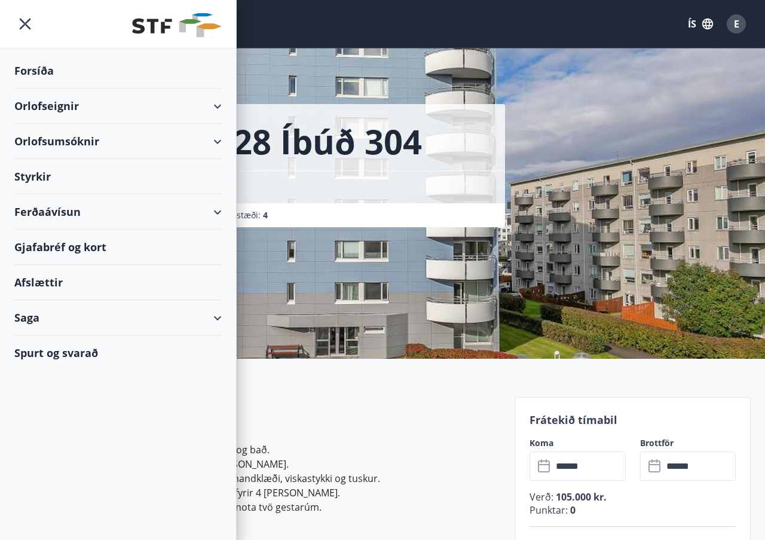
click at [214, 207] on div "Ferðaávísun" at bounding box center [117, 211] width 207 height 35
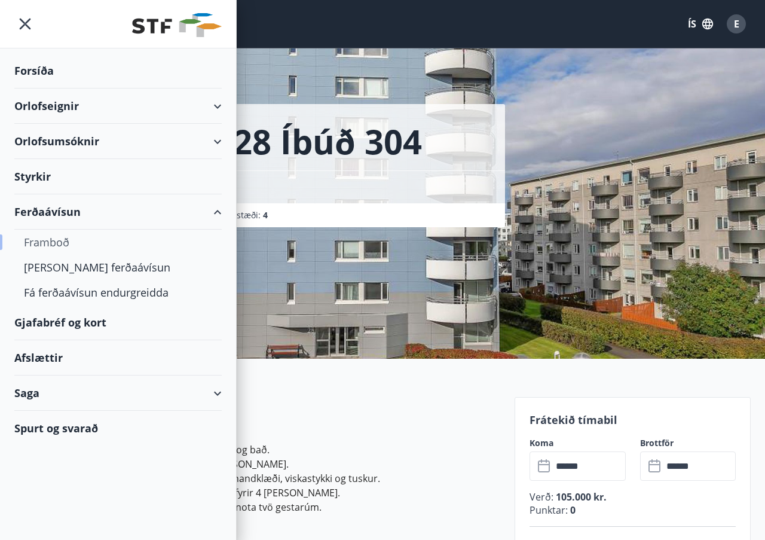
click at [51, 248] on div "Framboð" at bounding box center [118, 242] width 188 height 25
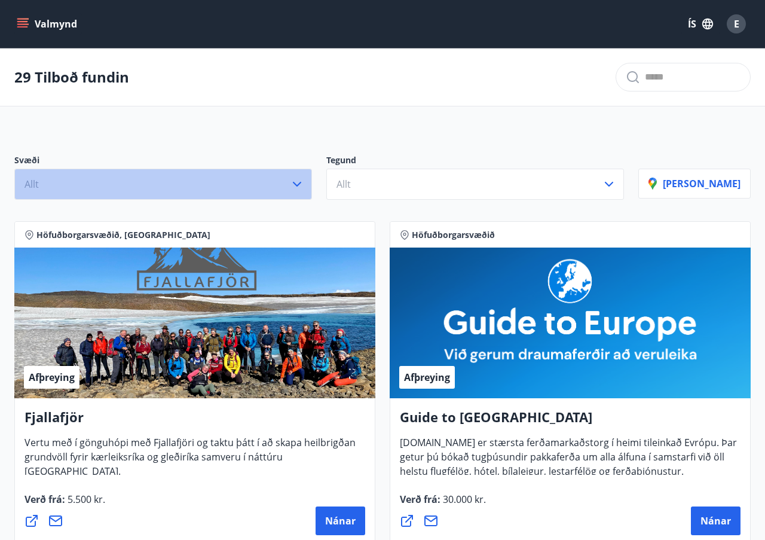
click at [289, 191] on button "Allt" at bounding box center [163, 184] width 298 height 31
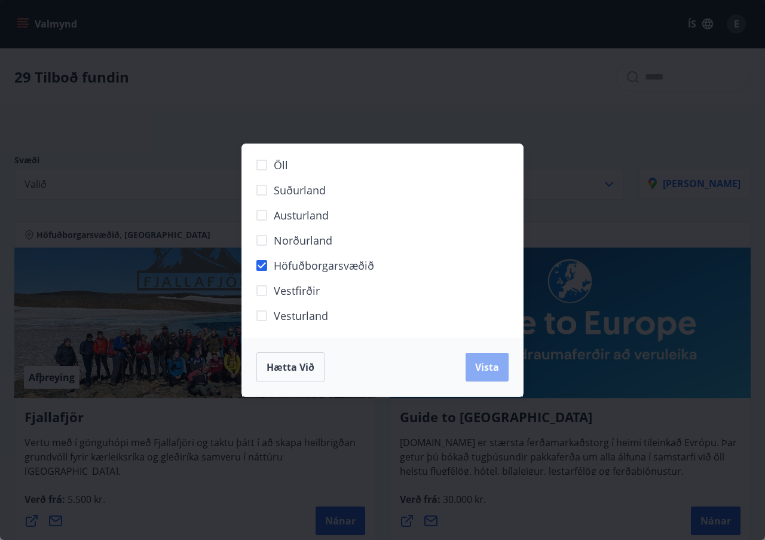
click at [487, 367] on span "Vista" at bounding box center [487, 367] width 24 height 13
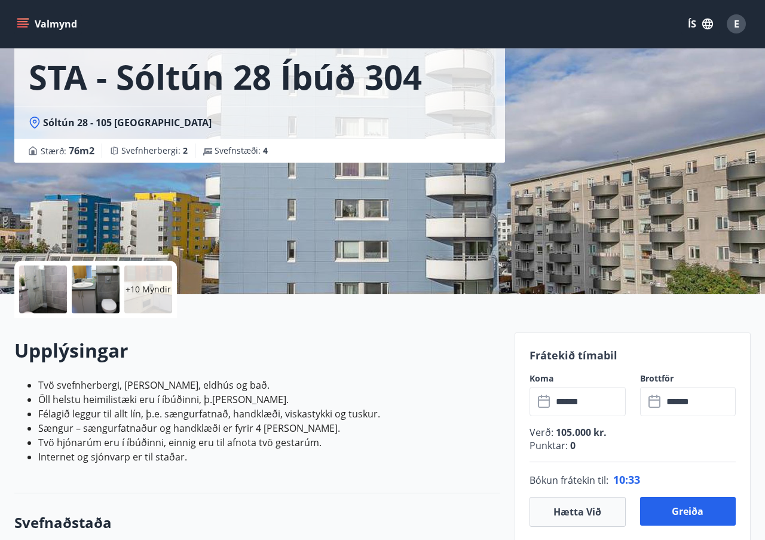
scroll to position [150, 0]
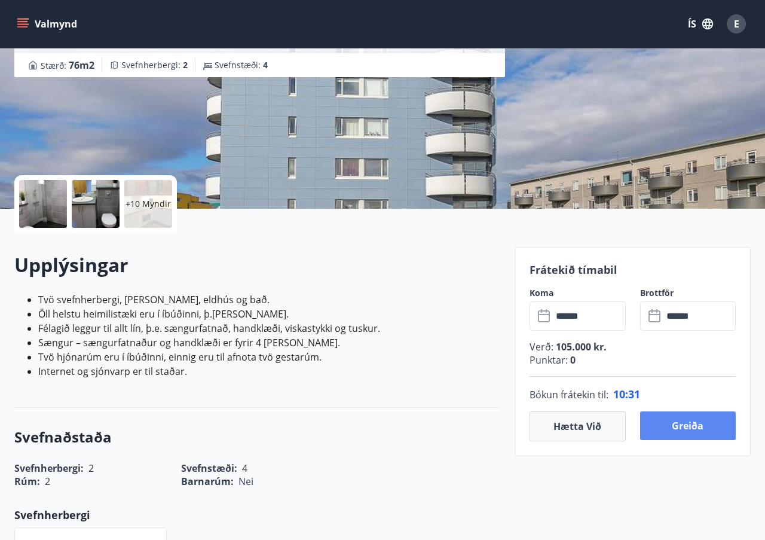
click at [688, 423] on button "Greiða" at bounding box center [688, 425] width 96 height 29
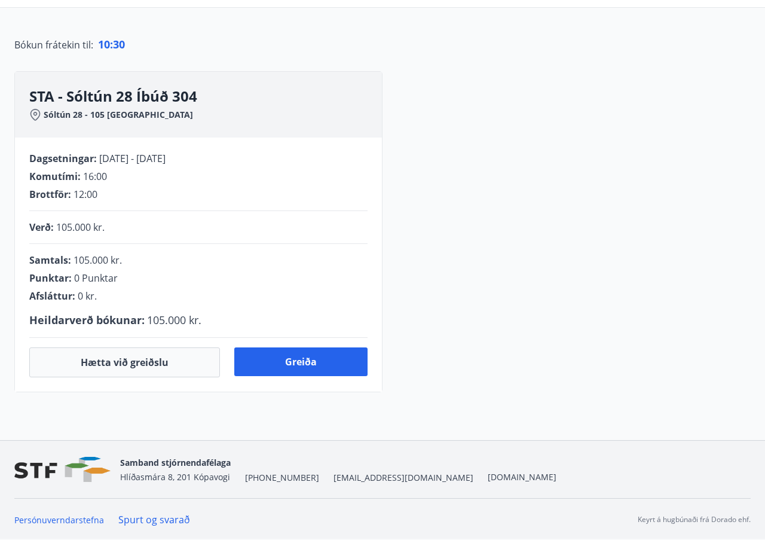
scroll to position [150, 0]
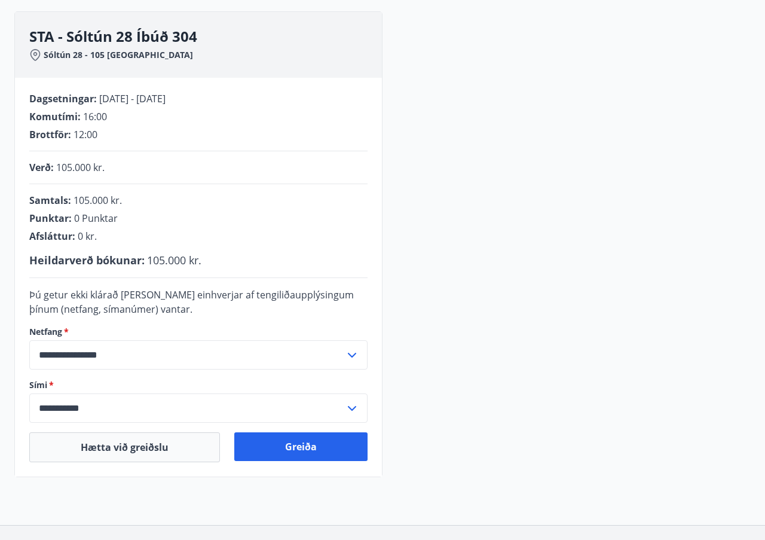
click at [87, 237] on span "0 kr." at bounding box center [87, 236] width 19 height 13
click at [70, 237] on span "Afsláttur :" at bounding box center [52, 236] width 46 height 13
click at [66, 237] on span "Afsláttur :" at bounding box center [52, 236] width 46 height 13
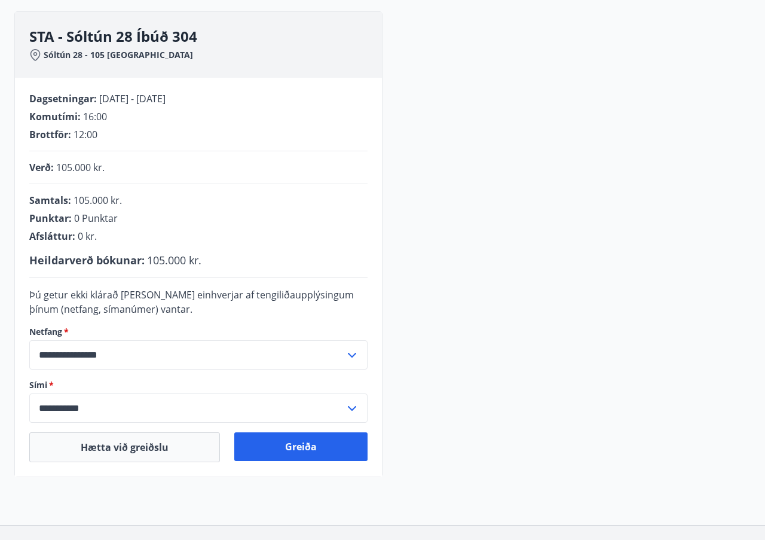
click at [114, 249] on div "Samtals : 105.000 kr. Punktar : 0 Punktar Afsláttur : 0 kr. Heildarverð bókunar…" at bounding box center [198, 231] width 338 height 74
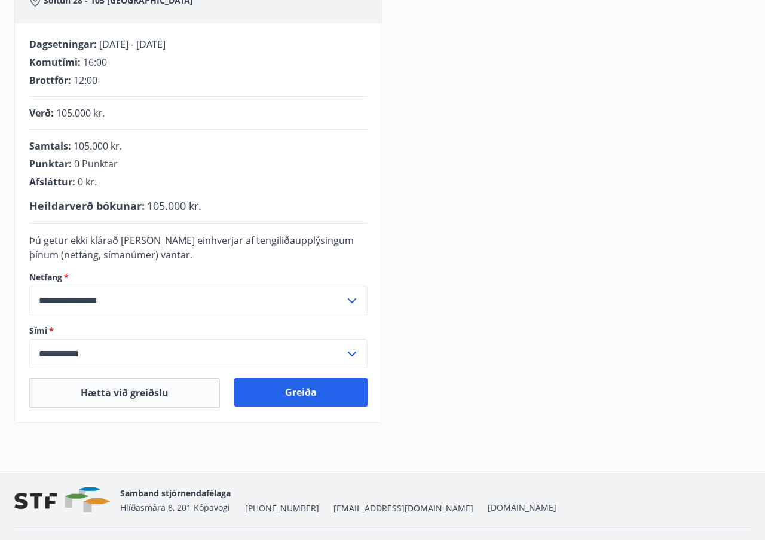
scroll to position [158, 0]
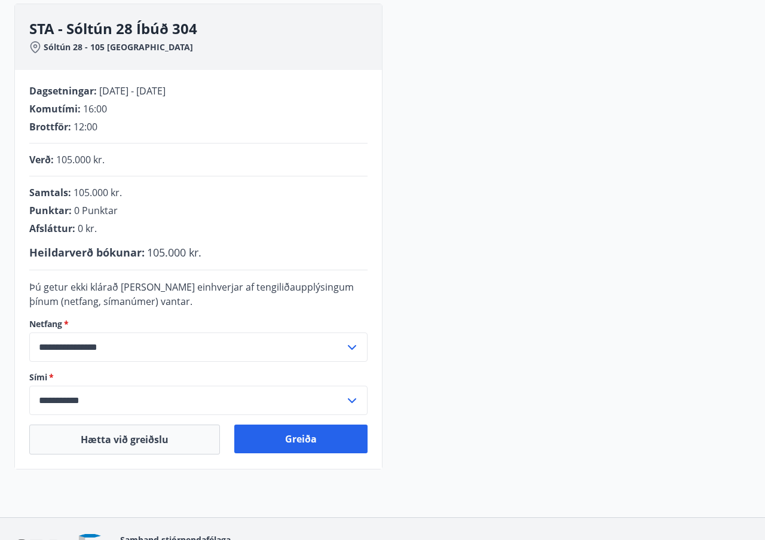
click at [98, 230] on div "Afsláttur : 0 kr." at bounding box center [198, 228] width 338 height 13
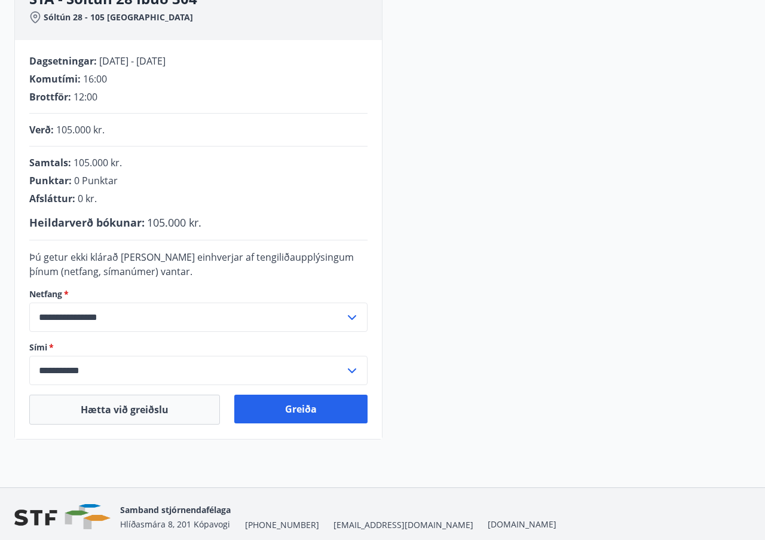
scroll to position [111, 0]
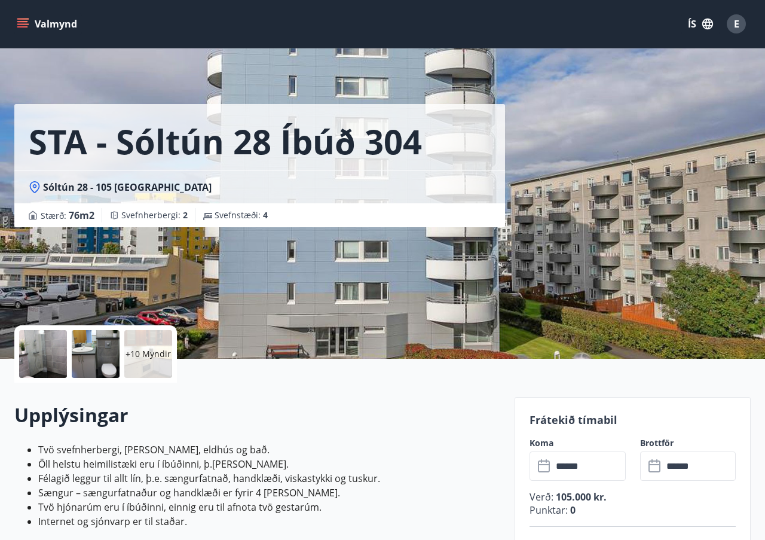
click at [45, 28] on button "Valmynd" at bounding box center [48, 24] width 68 height 22
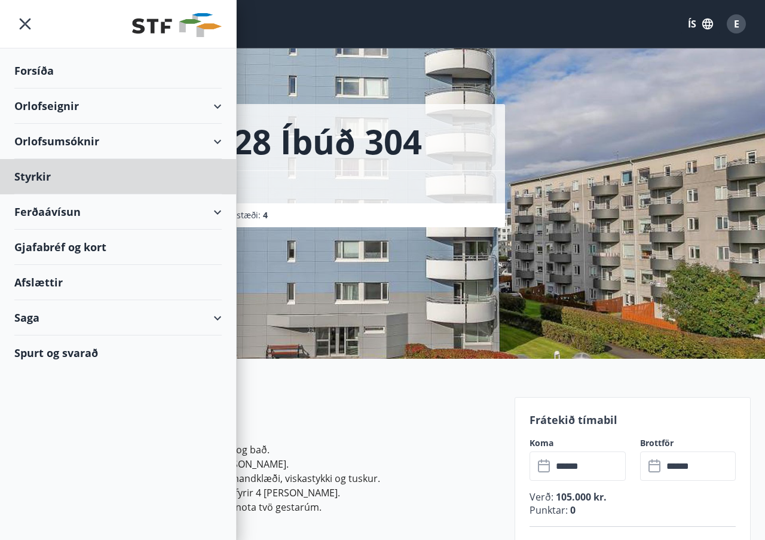
click at [36, 71] on div "Forsíða" at bounding box center [117, 70] width 207 height 35
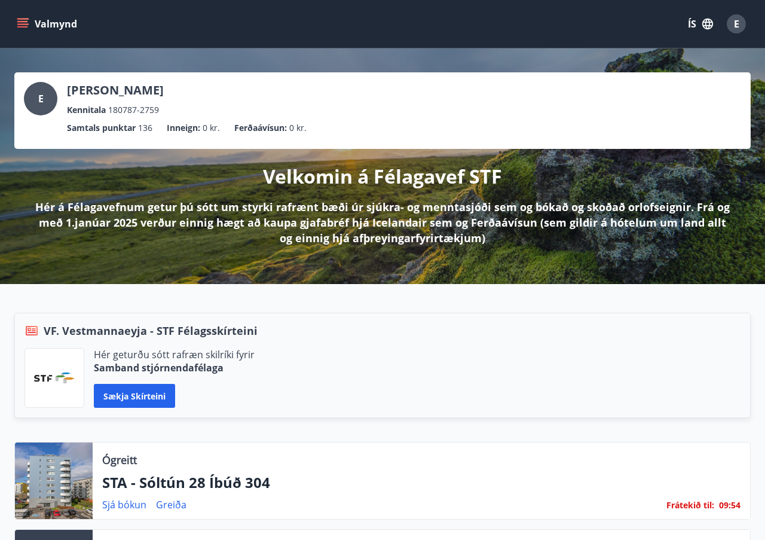
click at [121, 129] on p "Samtals punktar" at bounding box center [101, 127] width 69 height 13
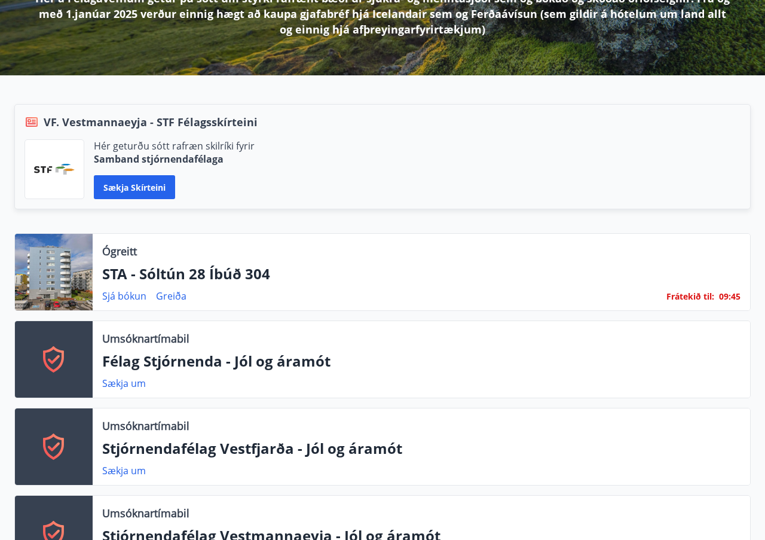
scroll to position [194, 0]
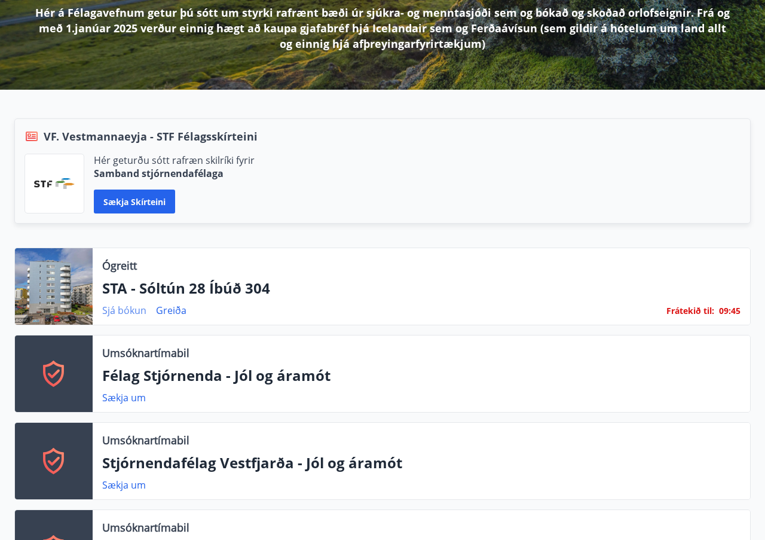
click at [127, 308] on link "Sjá bókun" at bounding box center [124, 310] width 44 height 13
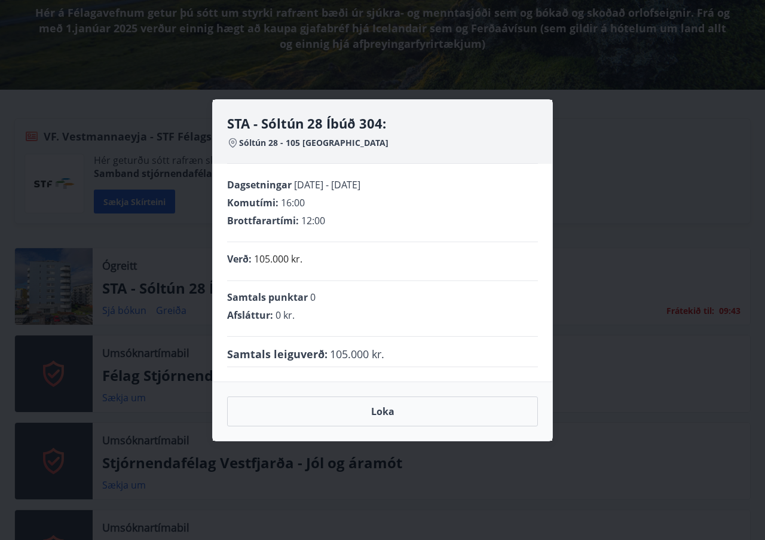
click at [279, 317] on span "0 kr." at bounding box center [285, 315] width 19 height 13
click at [265, 313] on span "Afsláttur :" at bounding box center [250, 315] width 46 height 13
click at [274, 316] on div "Afsláttur : 0 kr." at bounding box center [382, 315] width 311 height 13
click at [164, 305] on div "STA - Sóltún 28 Íbúð 304: Sóltún 28 - 105 Reykjavík Dagsetningar [DATE] - [DATE…" at bounding box center [382, 270] width 765 height 540
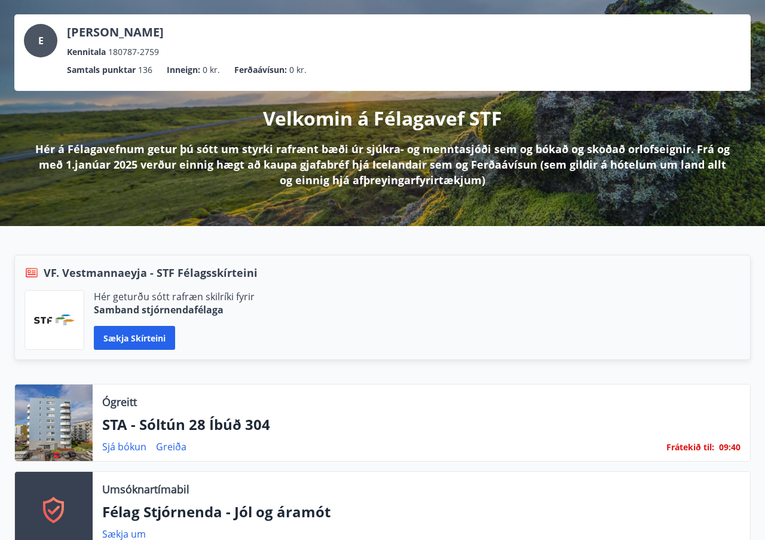
scroll to position [11, 0]
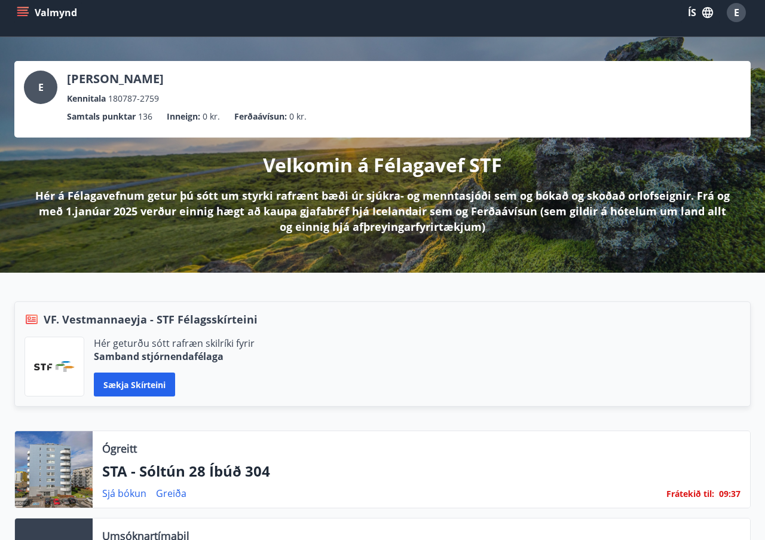
click at [134, 112] on p "Samtals punktar" at bounding box center [101, 116] width 69 height 13
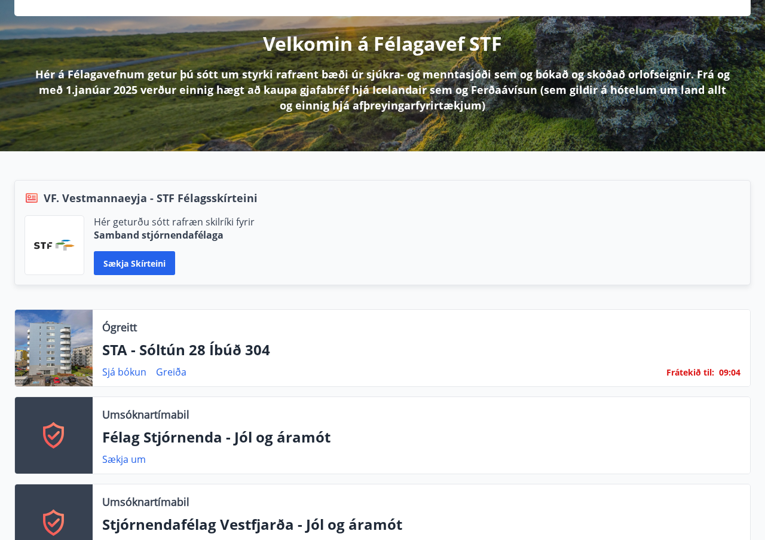
scroll to position [251, 0]
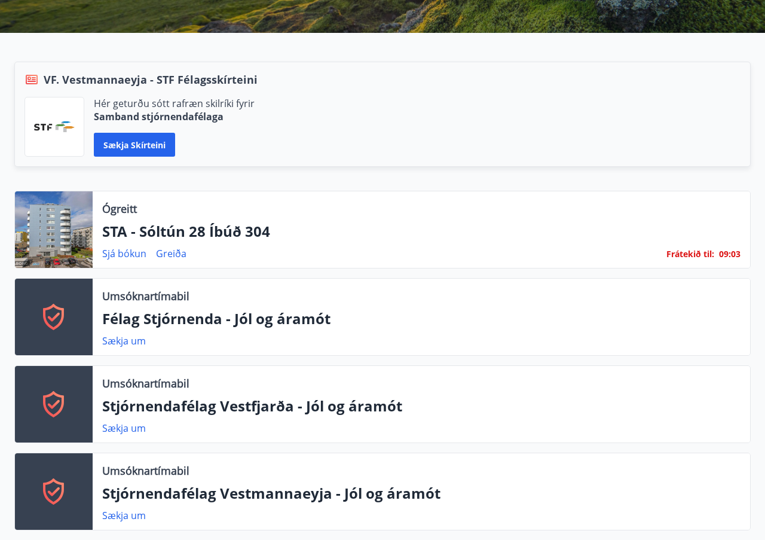
click at [228, 230] on p "STA - Sóltún 28 Íbúð 304" at bounding box center [421, 231] width 639 height 20
click at [166, 256] on link "Greiða" at bounding box center [171, 253] width 30 height 13
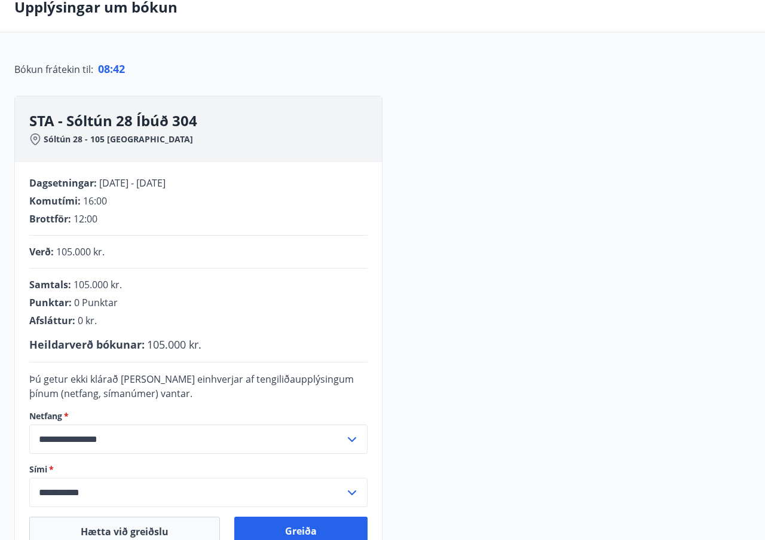
scroll to position [123, 0]
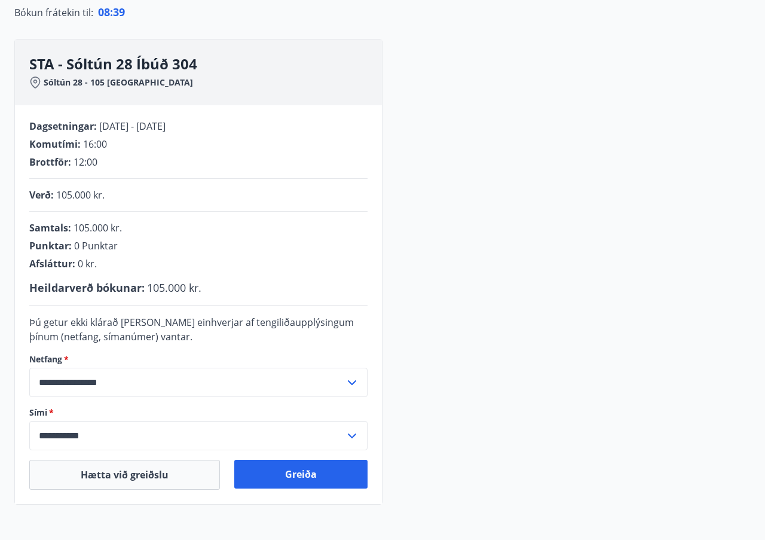
click at [86, 243] on span "0 Punktar" at bounding box center [96, 245] width 44 height 13
click at [78, 243] on span "0 Punktar" at bounding box center [96, 245] width 44 height 13
click at [93, 243] on span "0 Punktar" at bounding box center [96, 245] width 44 height 13
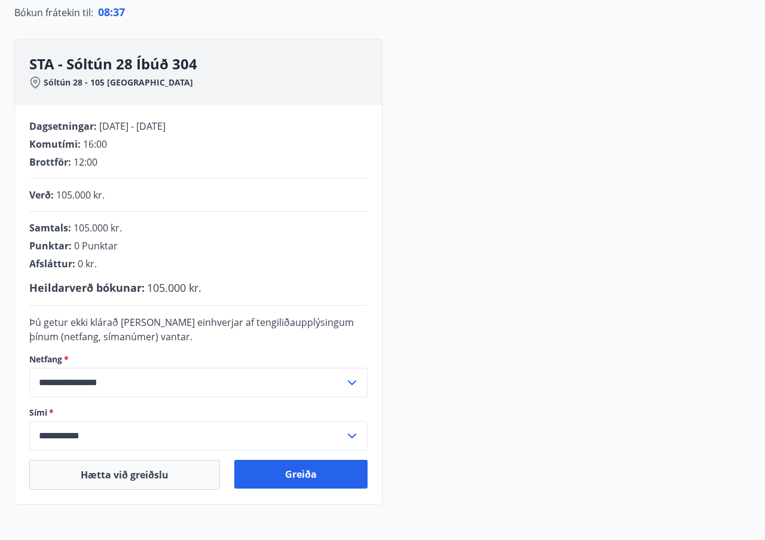
click at [86, 255] on div "Samtals : 105.000 kr. Punktar : 0 Punktar Afsláttur : 0 kr." at bounding box center [198, 245] width 338 height 49
click at [97, 255] on div "Samtals : 105.000 kr. Punktar : 0 Punktar Afsláttur : 0 kr." at bounding box center [198, 245] width 338 height 49
click at [102, 260] on div "Afsláttur : 0 kr." at bounding box center [198, 263] width 338 height 13
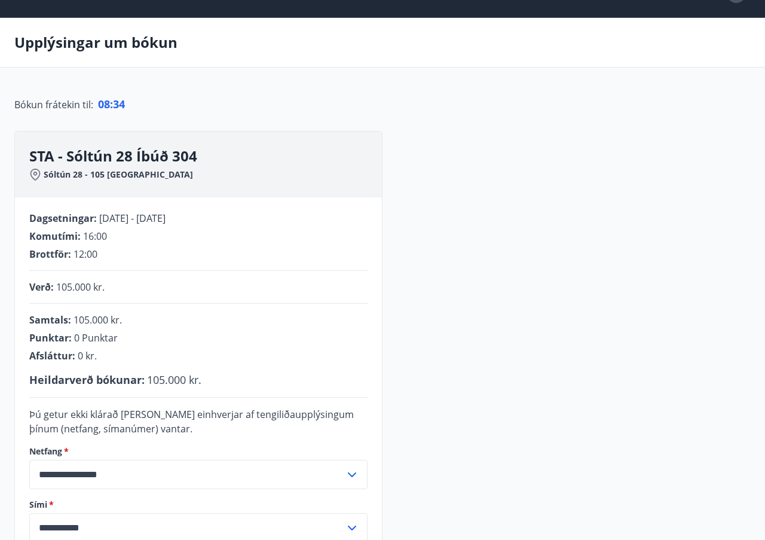
scroll to position [4, 0]
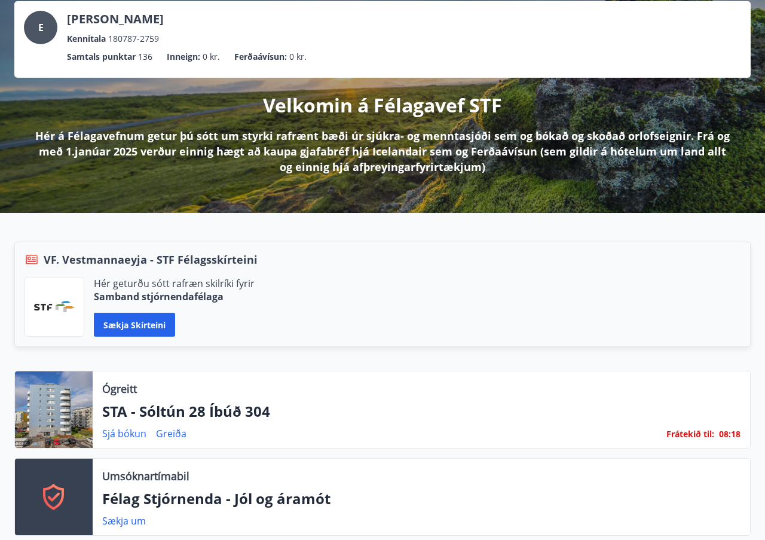
scroll to position [160, 0]
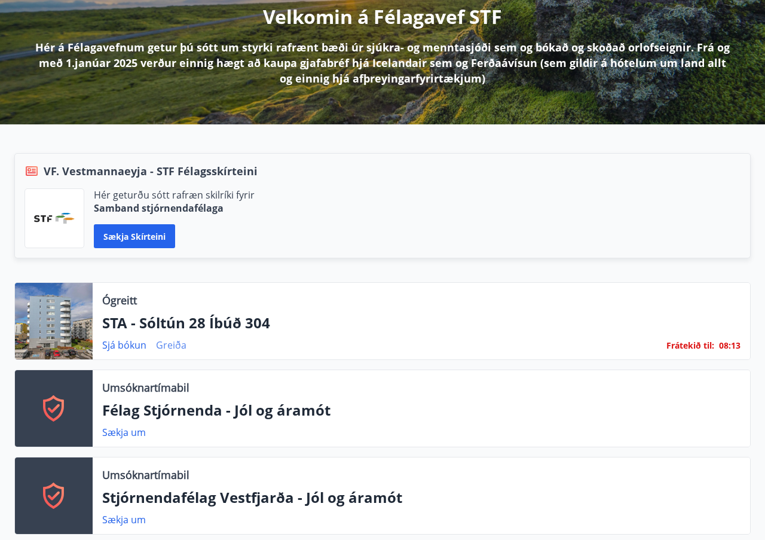
click at [168, 340] on link "Greiða" at bounding box center [171, 344] width 30 height 13
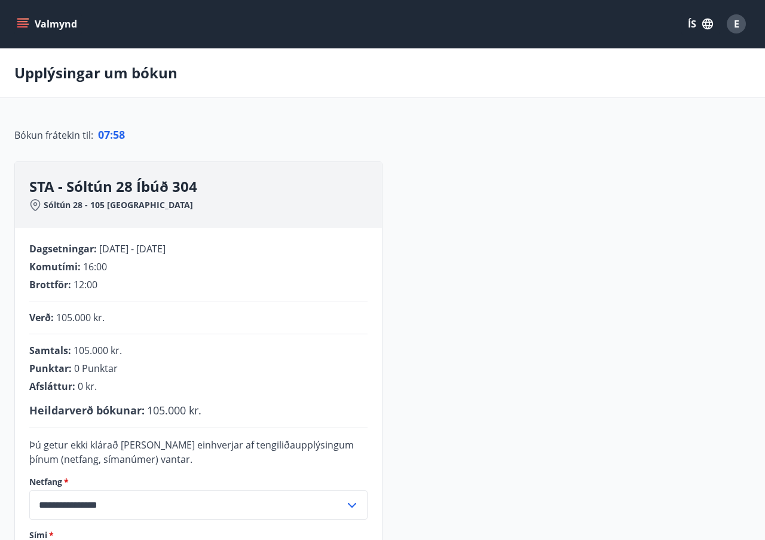
click at [53, 26] on button "Valmynd" at bounding box center [48, 24] width 68 height 22
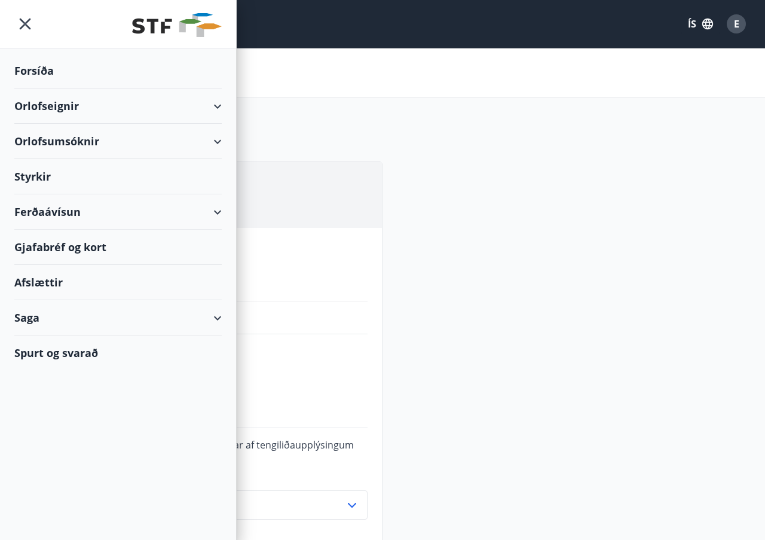
click at [66, 76] on div "Forsíða" at bounding box center [117, 70] width 207 height 35
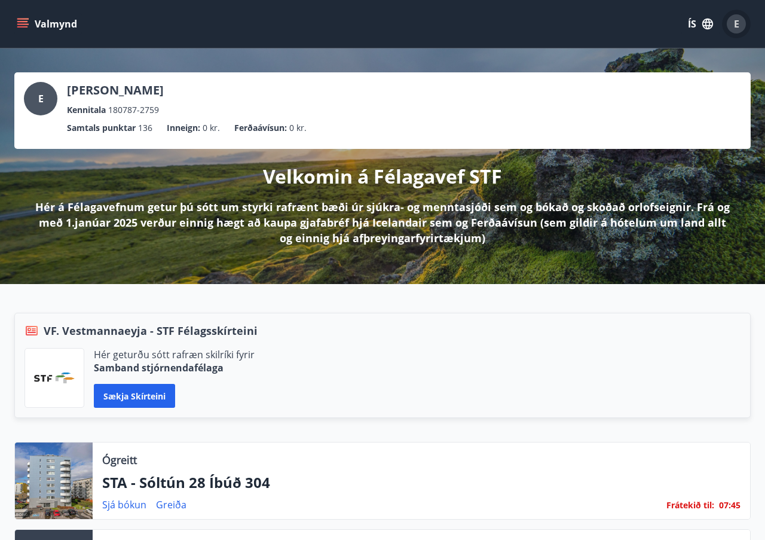
click at [739, 19] on span "E" at bounding box center [736, 23] width 5 height 13
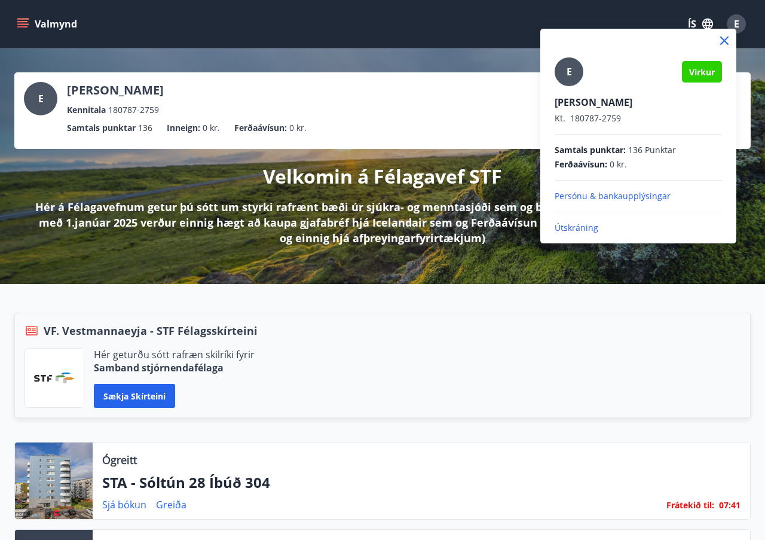
click at [621, 197] on p "Persónu & bankaupplýsingar" at bounding box center [638, 196] width 167 height 12
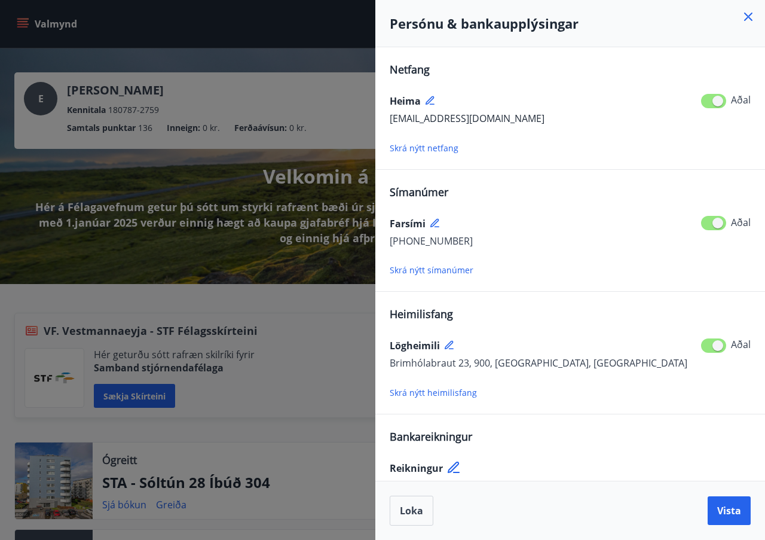
scroll to position [26, 0]
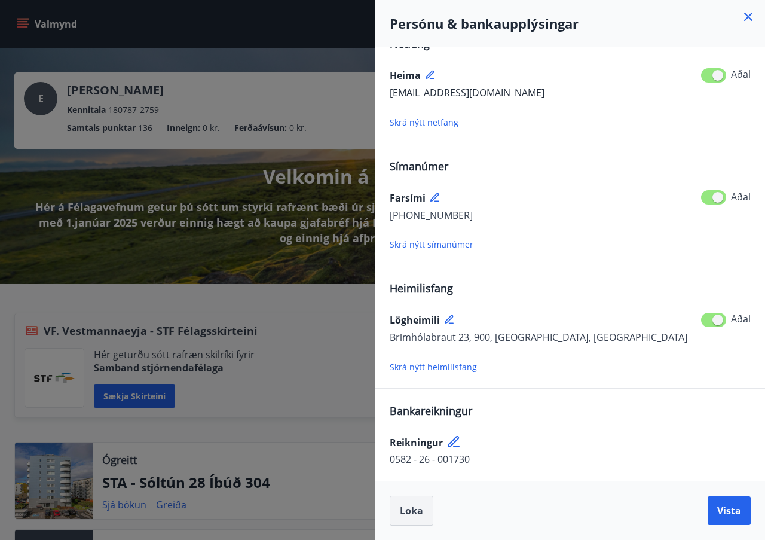
click at [413, 504] on span "Loka" at bounding box center [411, 510] width 23 height 13
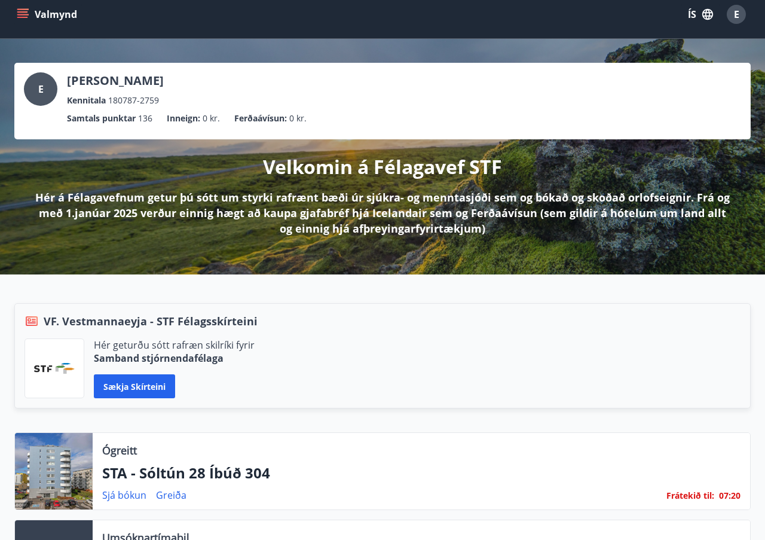
scroll to position [5, 0]
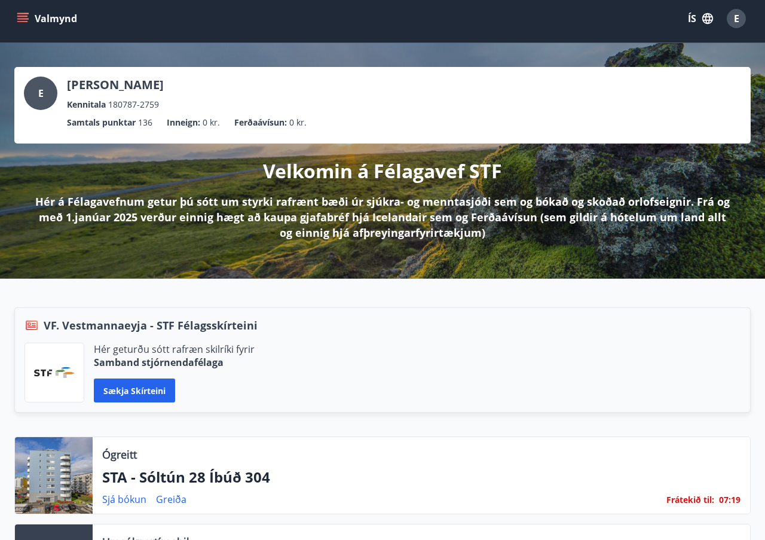
click at [136, 121] on p "Samtals punktar" at bounding box center [101, 122] width 69 height 13
click at [185, 131] on ul "Samtals punktar 136 Inneign : 0 kr. Ferðaávísun : 0 kr." at bounding box center [383, 122] width 718 height 23
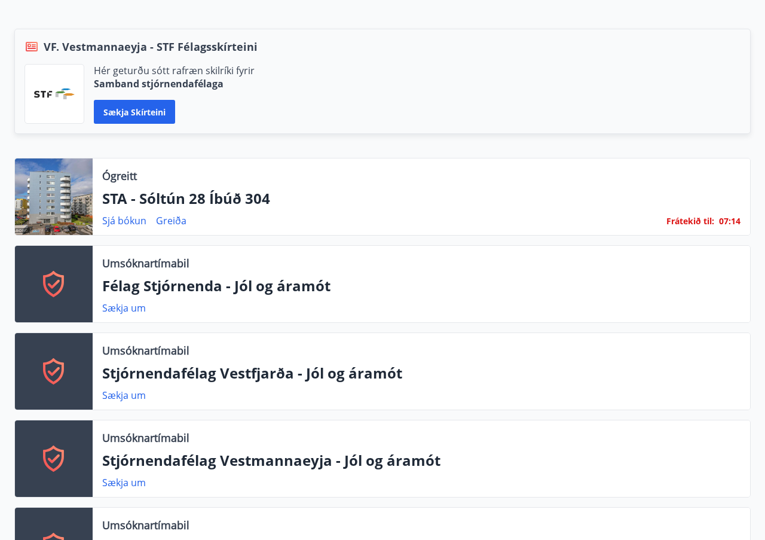
scroll to position [279, 0]
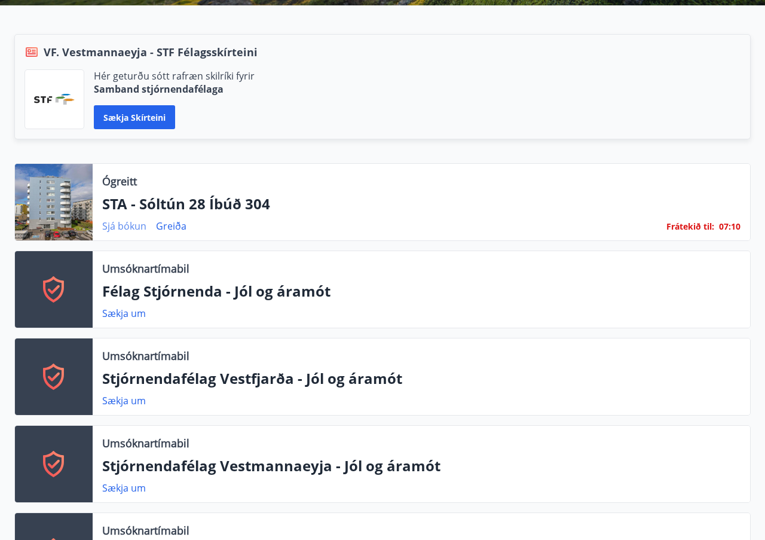
click at [126, 228] on link "Sjá bókun" at bounding box center [124, 225] width 44 height 13
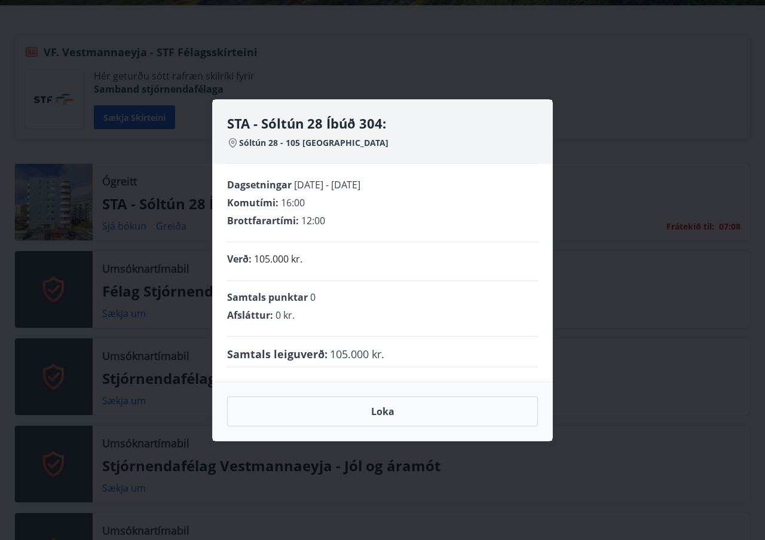
click at [176, 164] on div "STA - Sóltún 28 Íbúð 304: Sóltún 28 - 105 Reykjavík Dagsetningar [DATE] - [DATE…" at bounding box center [382, 270] width 765 height 540
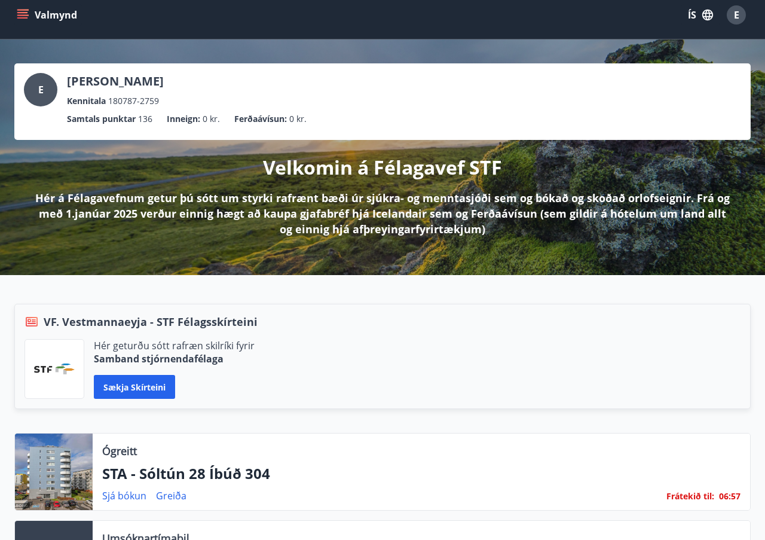
scroll to position [0, 0]
